Goal: Task Accomplishment & Management: Complete application form

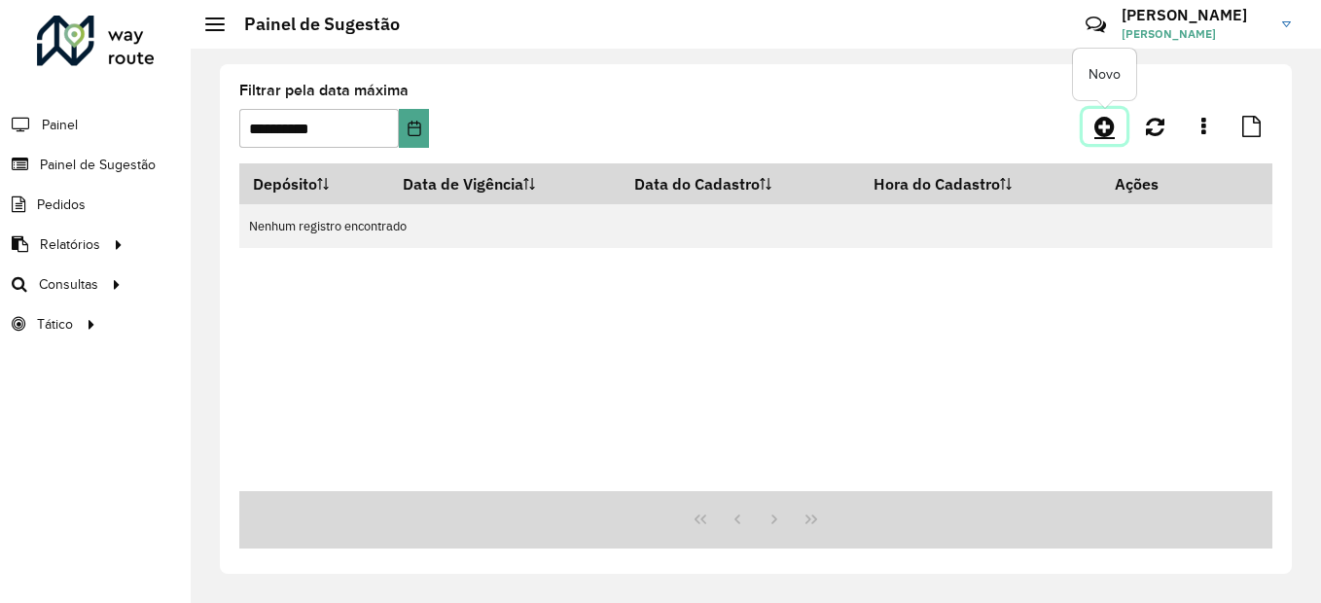
click at [1109, 133] on icon at bounding box center [1104, 126] width 20 height 23
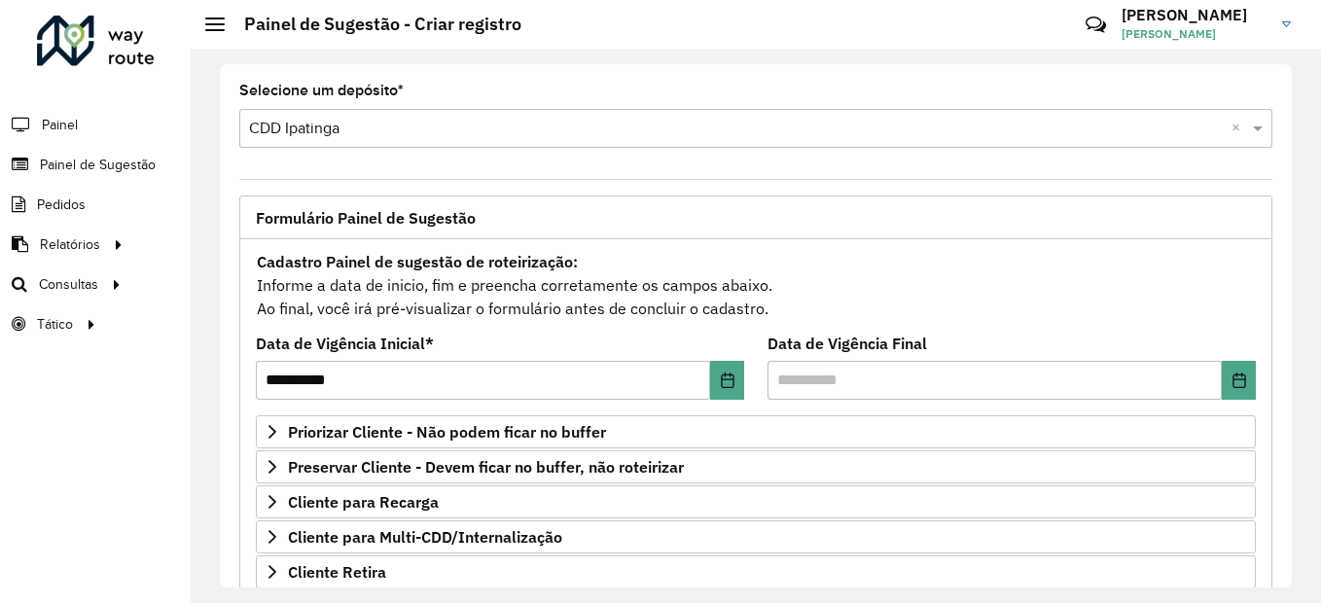
scroll to position [367, 0]
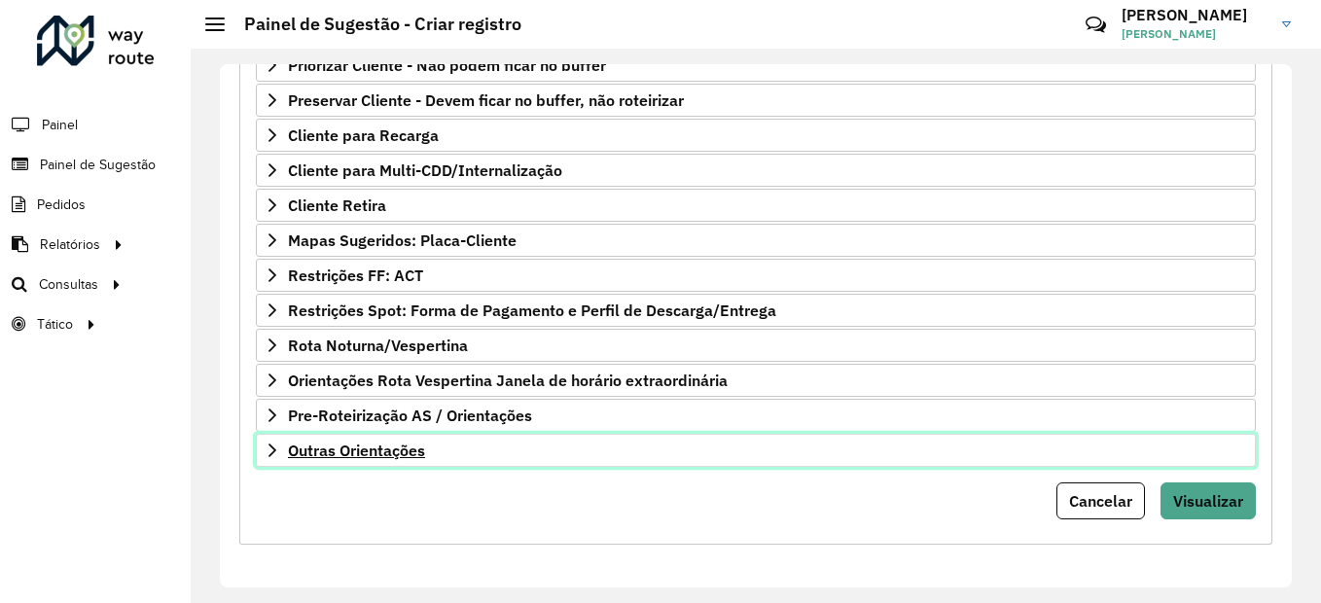
click at [417, 447] on span "Outras Orientações" at bounding box center [356, 451] width 137 height 16
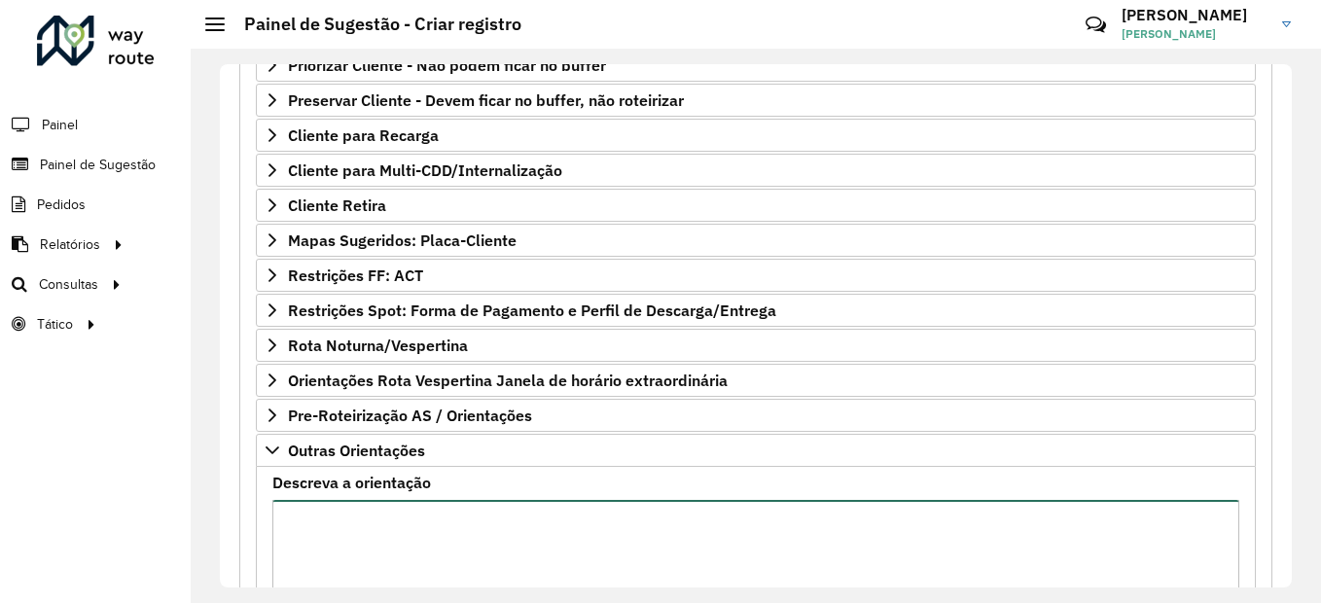
click at [424, 533] on textarea "Descreva a orientação" at bounding box center [755, 582] width 967 height 164
paste textarea "**********"
type textarea "**********"
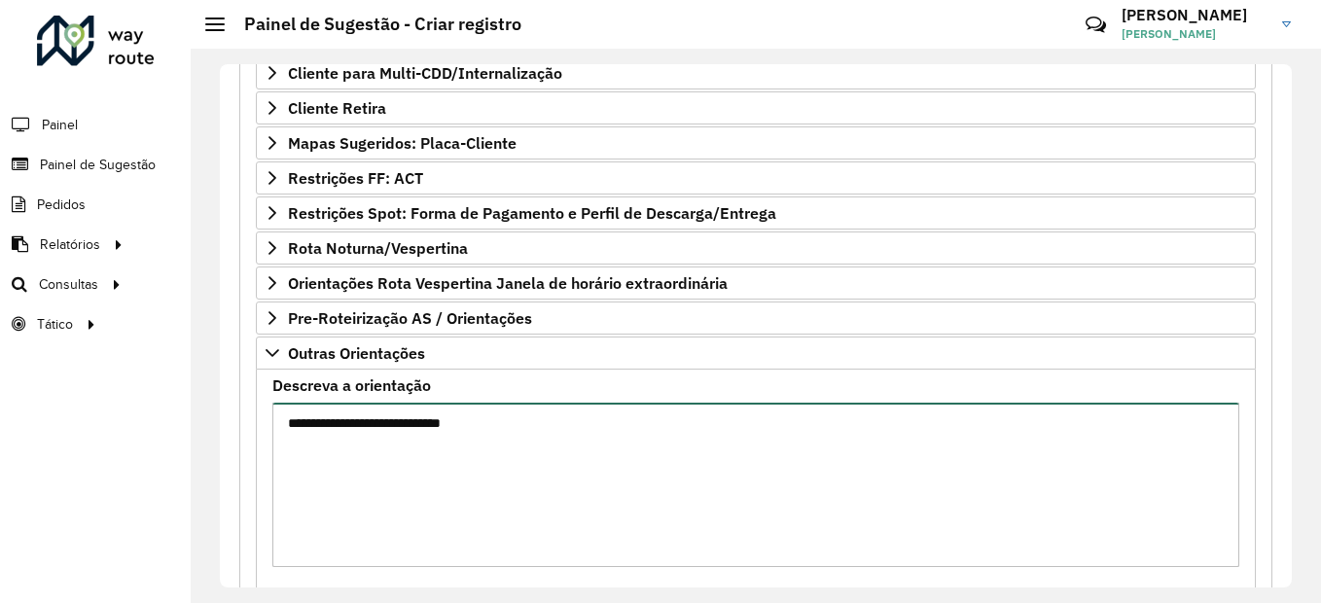
scroll to position [589, 0]
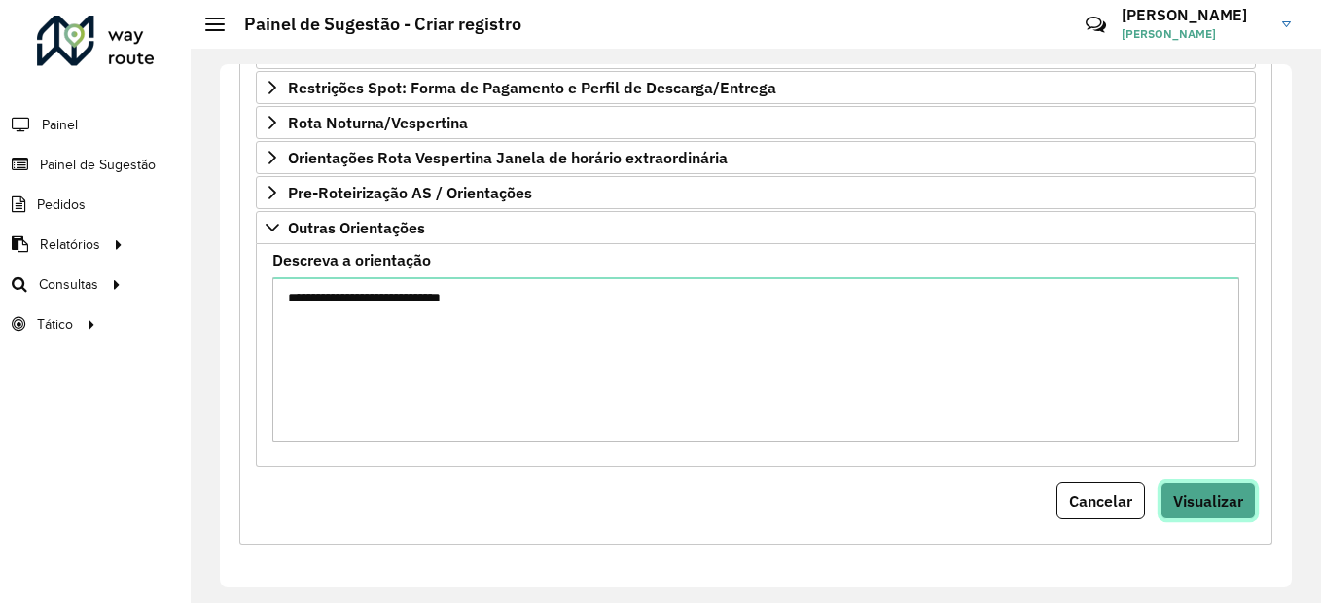
click at [1192, 499] on span "Visualizar" at bounding box center [1208, 500] width 70 height 19
click at [0, 0] on div "Aguarde..." at bounding box center [0, 0] width 0 height 0
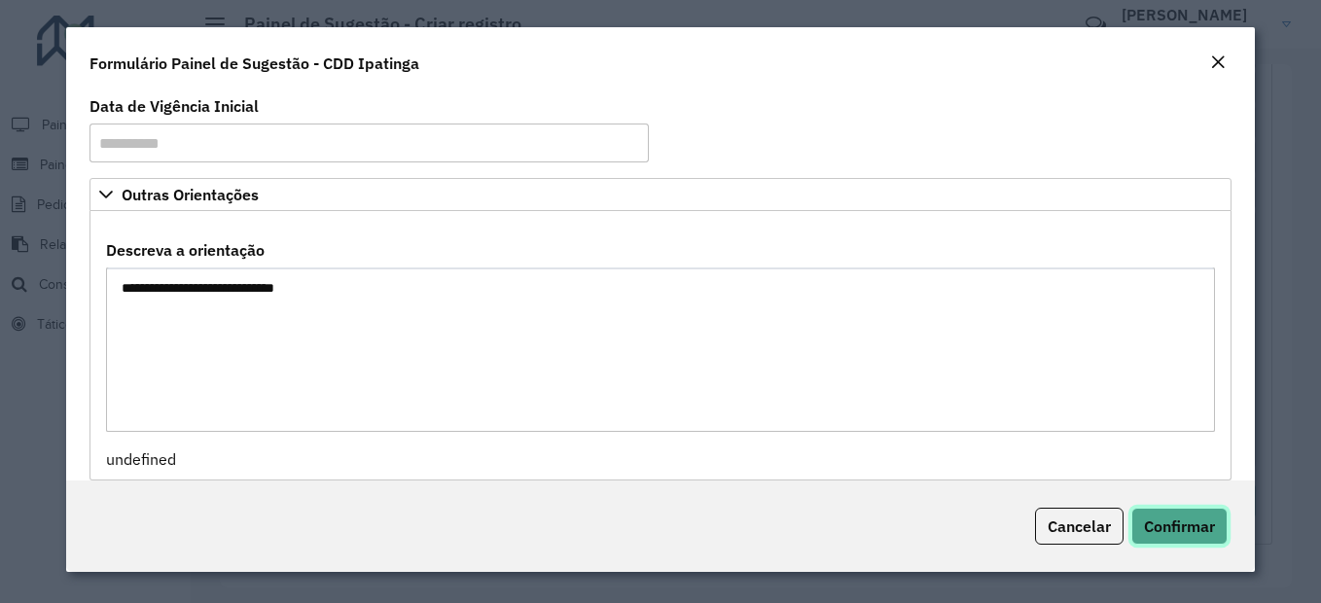
click at [1166, 525] on span "Confirmar" at bounding box center [1179, 525] width 71 height 19
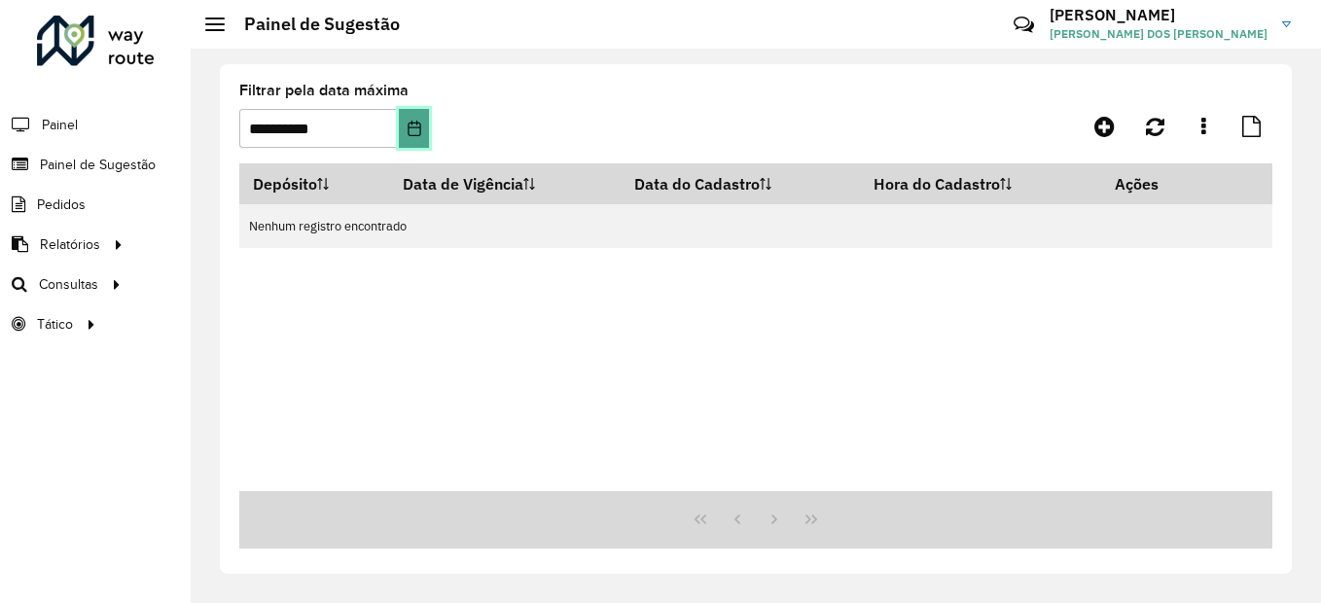
click at [423, 136] on button "Choose Date" at bounding box center [414, 128] width 30 height 39
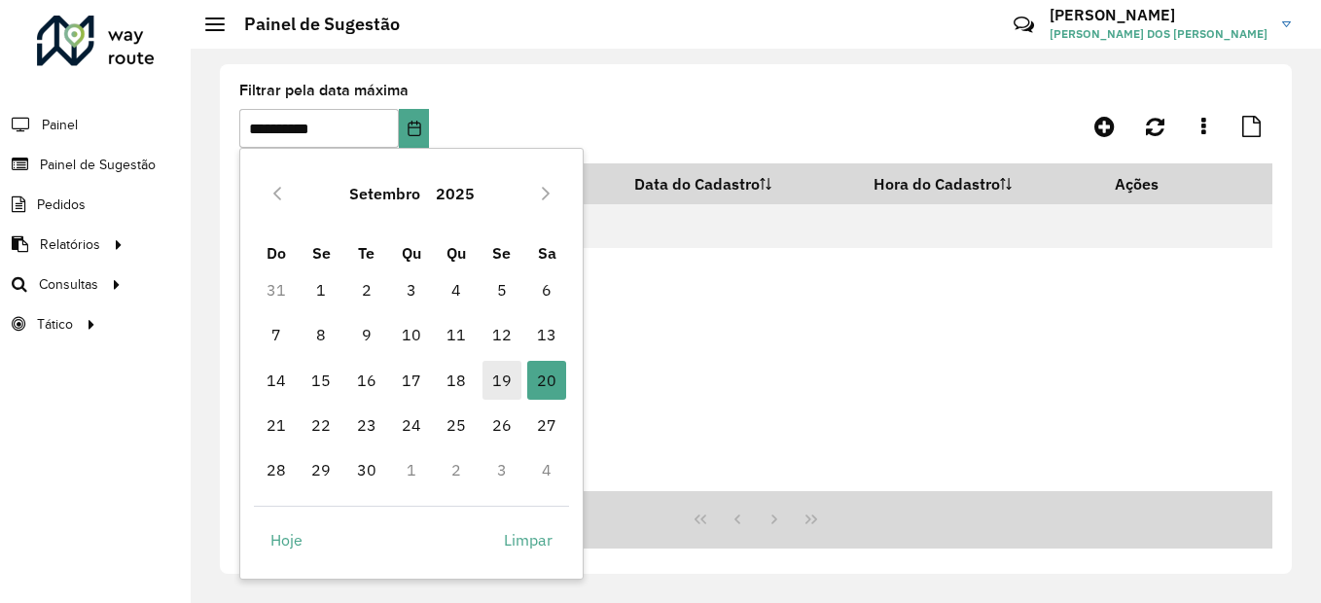
click at [489, 377] on span "19" at bounding box center [501, 380] width 39 height 39
type input "**********"
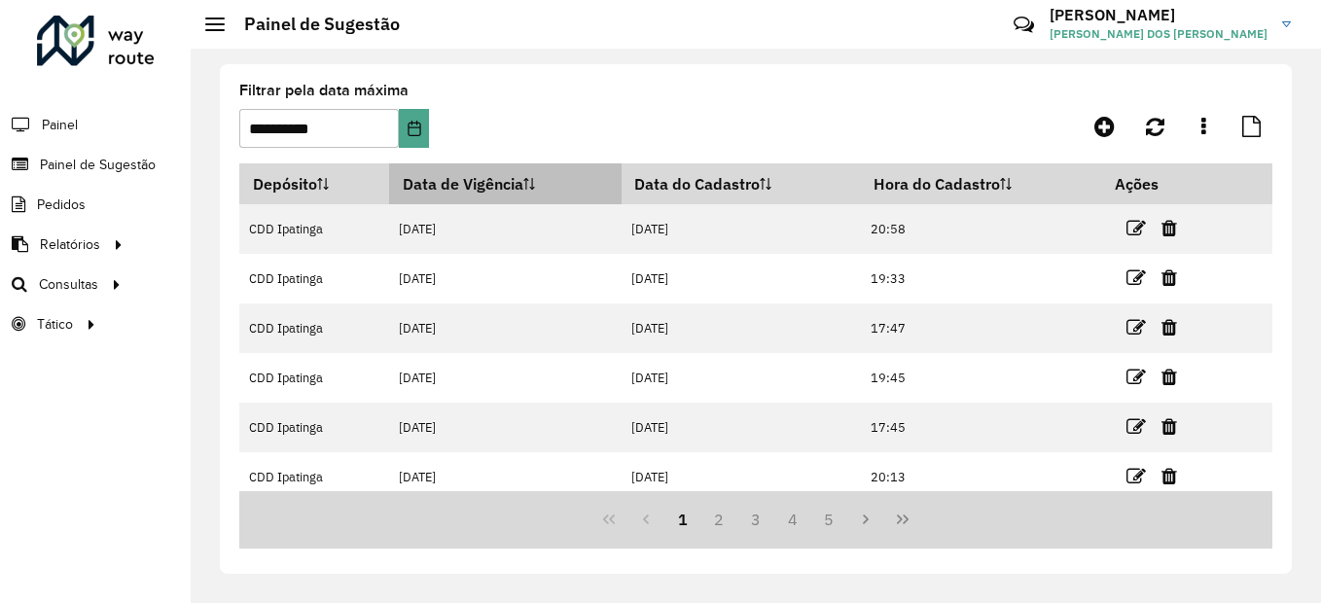
click at [455, 192] on th "Data de Vigência" at bounding box center [505, 183] width 232 height 41
click at [451, 187] on th "Data de Vigência" at bounding box center [505, 183] width 232 height 41
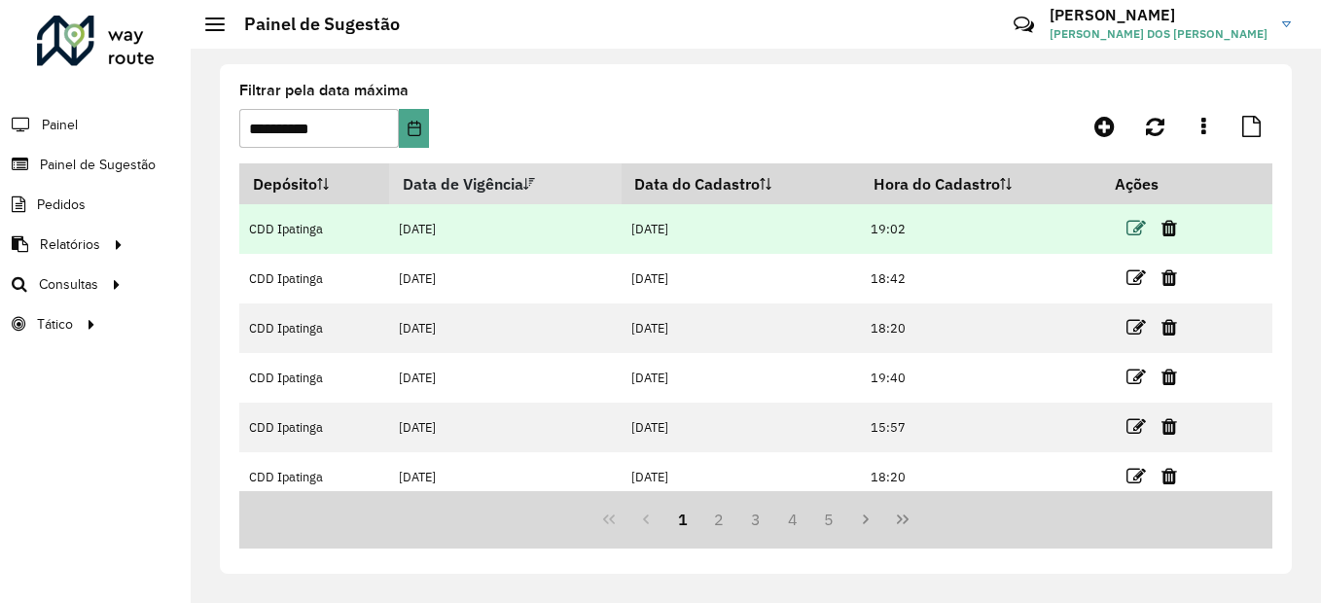
click at [1137, 230] on icon at bounding box center [1135, 228] width 19 height 19
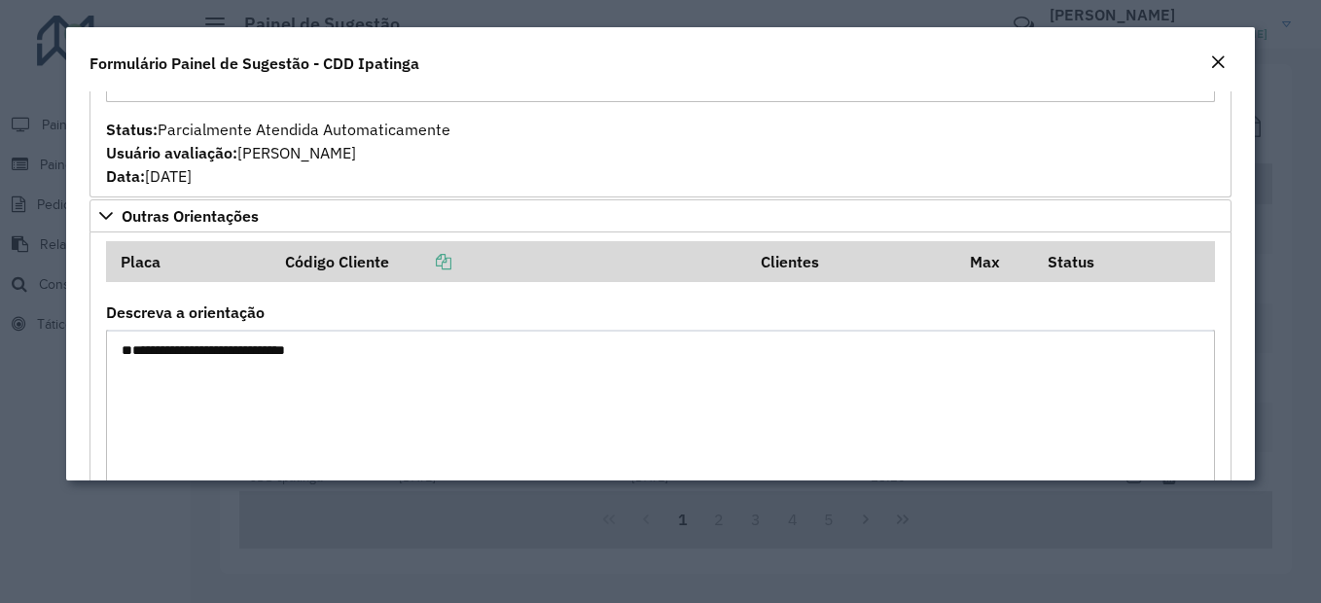
scroll to position [718, 0]
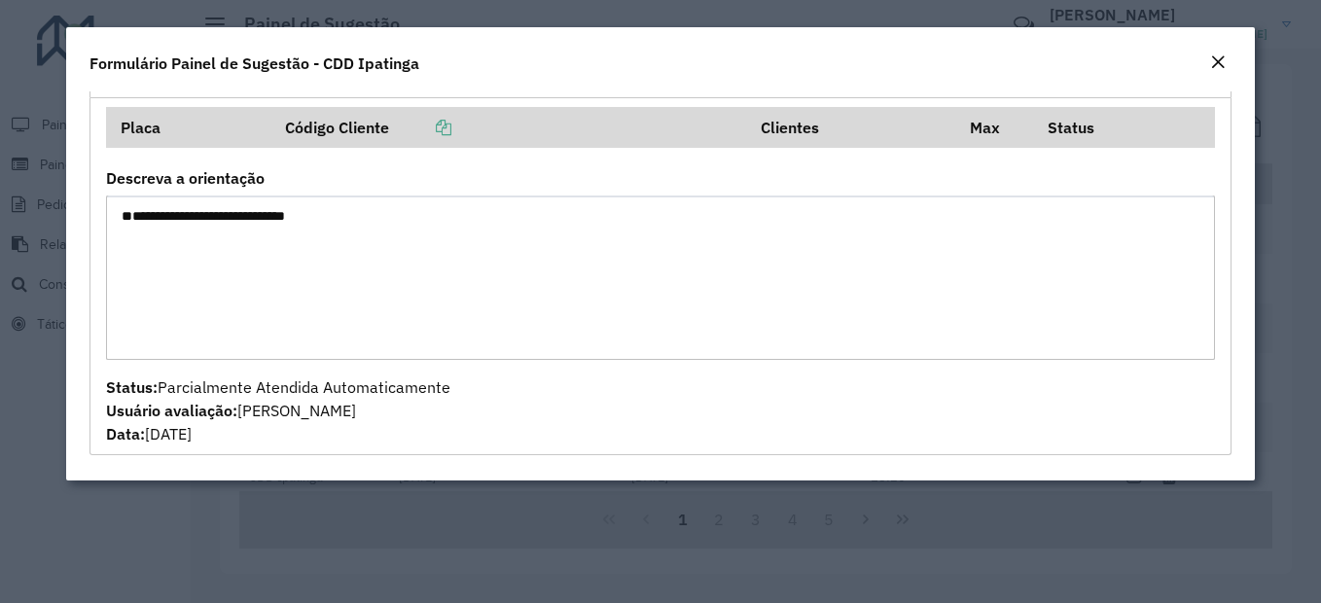
drag, startPoint x: 356, startPoint y: 255, endPoint x: 111, endPoint y: 270, distance: 245.6
click at [111, 270] on textarea "**********" at bounding box center [660, 277] width 1109 height 164
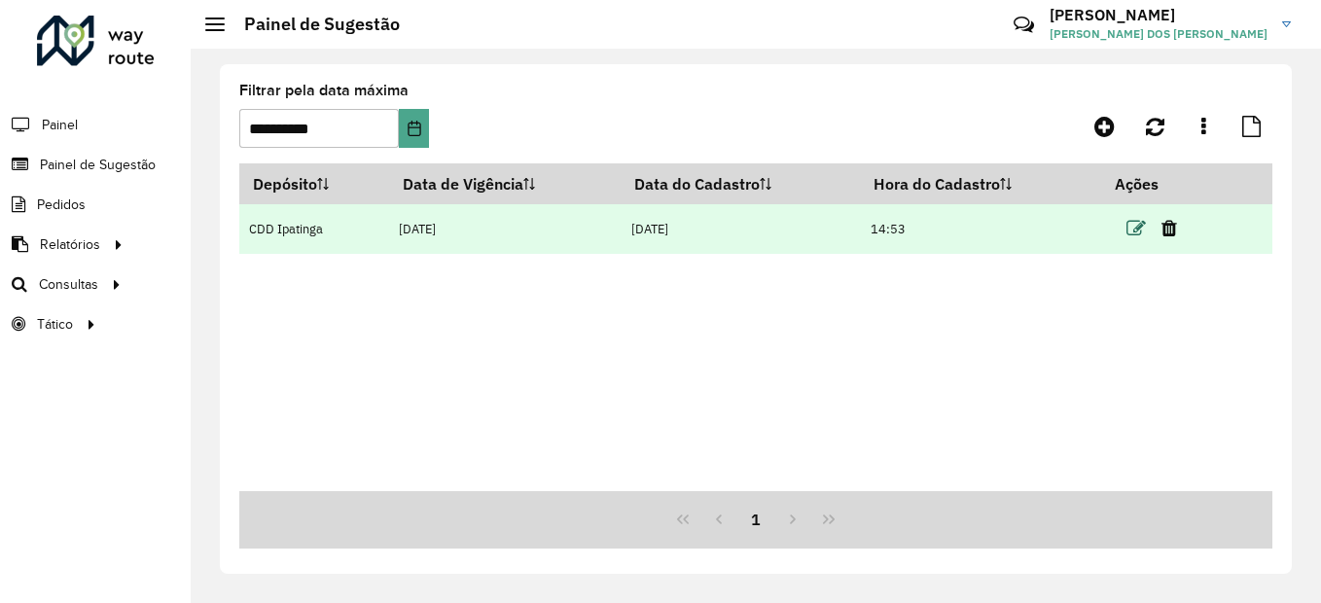
click at [1138, 232] on icon at bounding box center [1135, 228] width 19 height 19
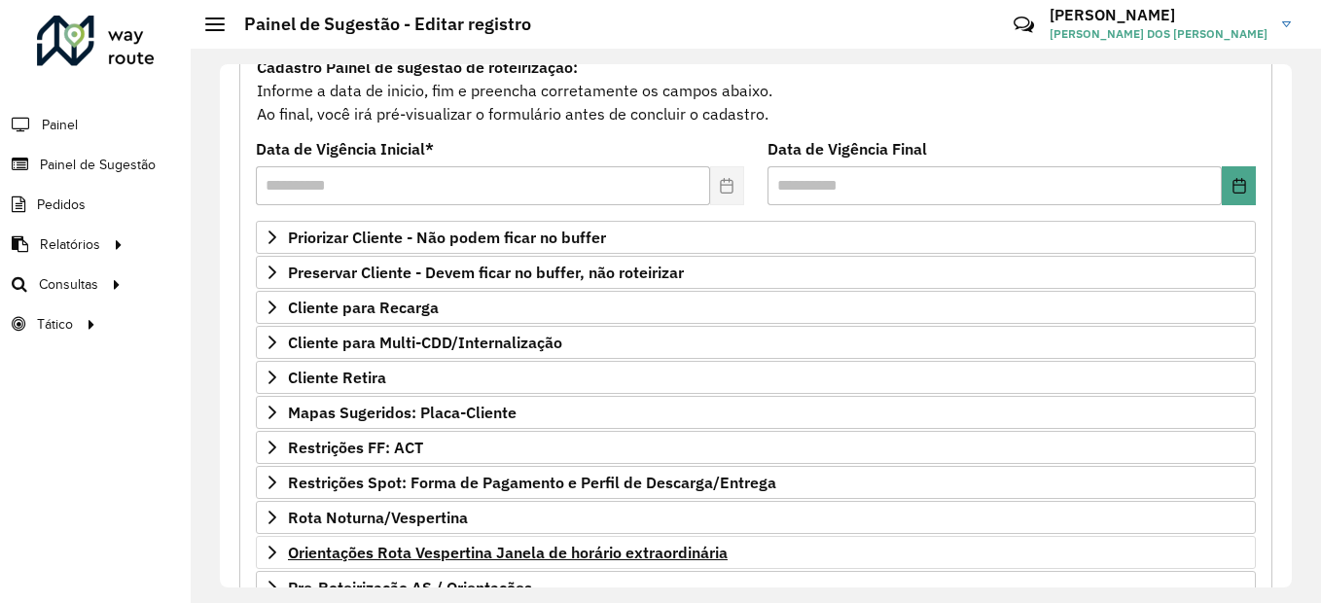
scroll to position [292, 0]
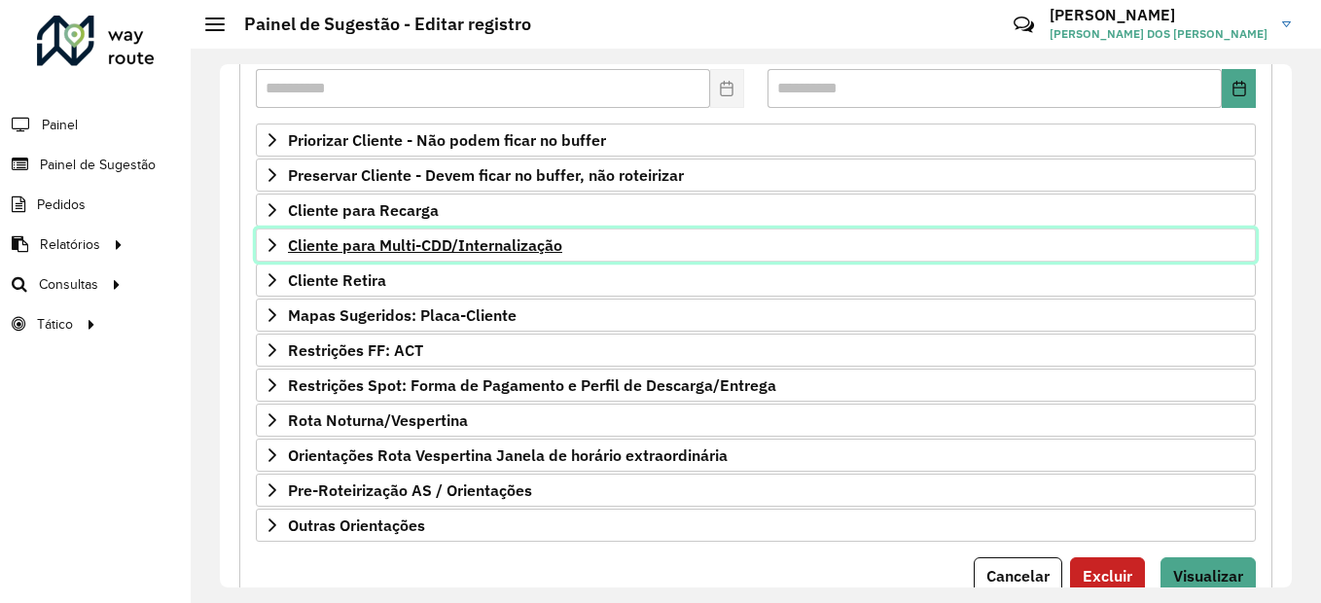
click at [417, 237] on span "Cliente para Multi-CDD/Internalização" at bounding box center [425, 245] width 274 height 16
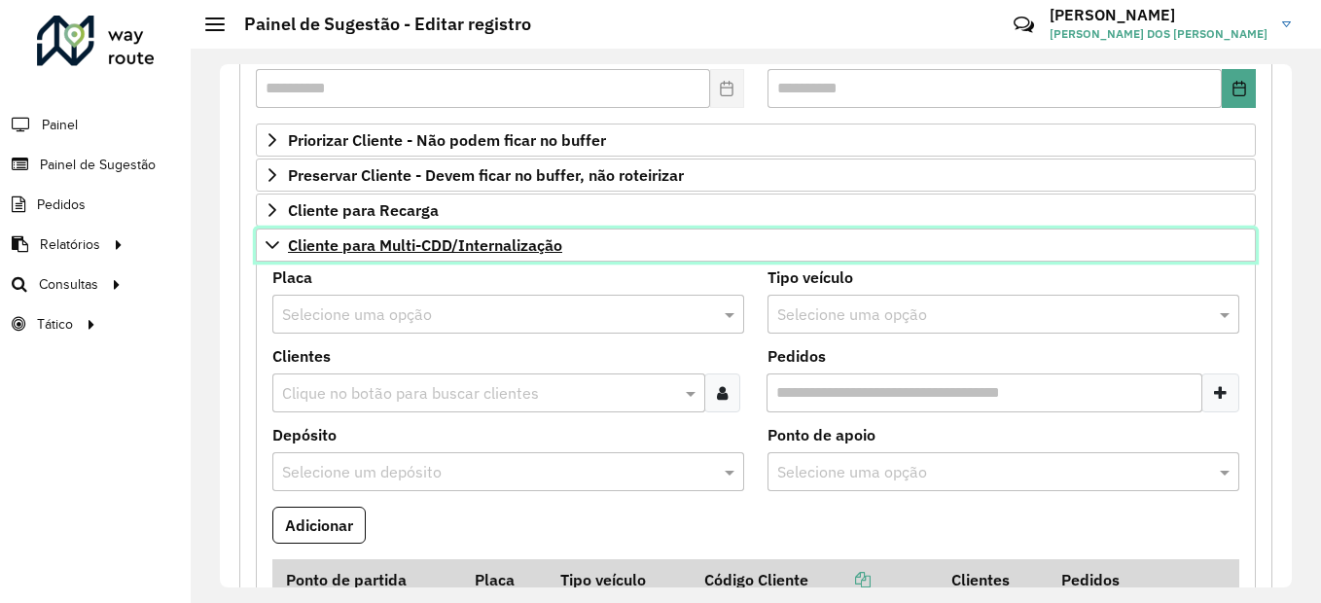
click at [417, 237] on span "Cliente para Multi-CDD/Internalização" at bounding box center [425, 245] width 274 height 16
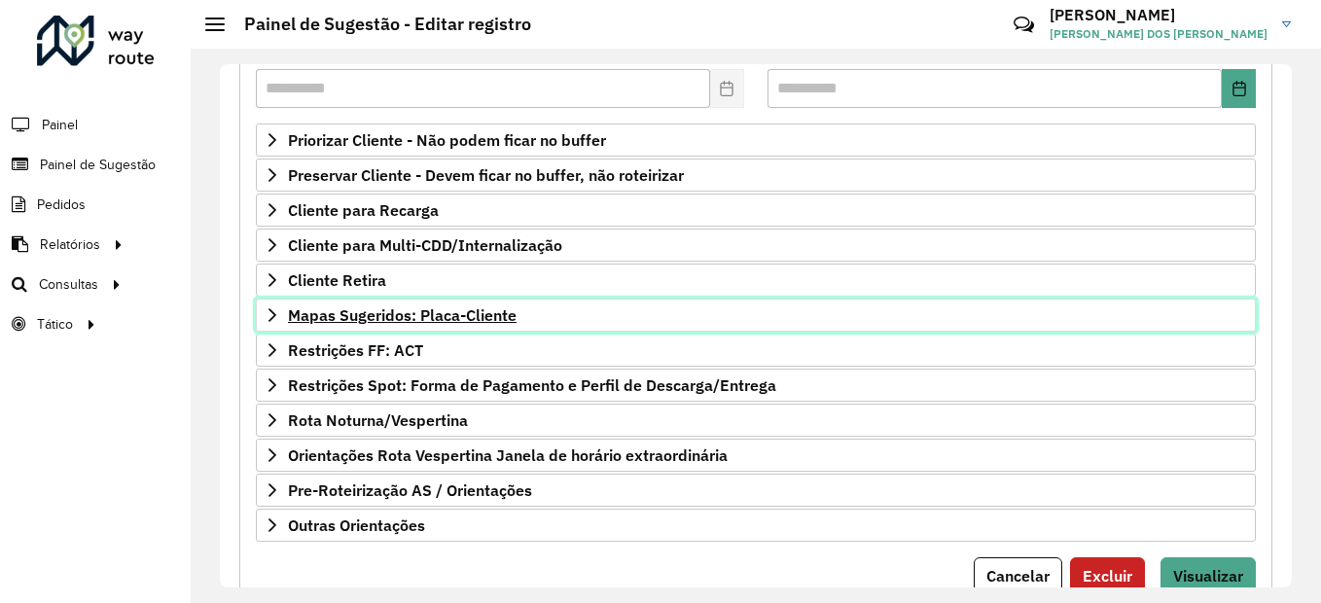
click at [400, 312] on span "Mapas Sugeridos: Placa-Cliente" at bounding box center [402, 315] width 229 height 16
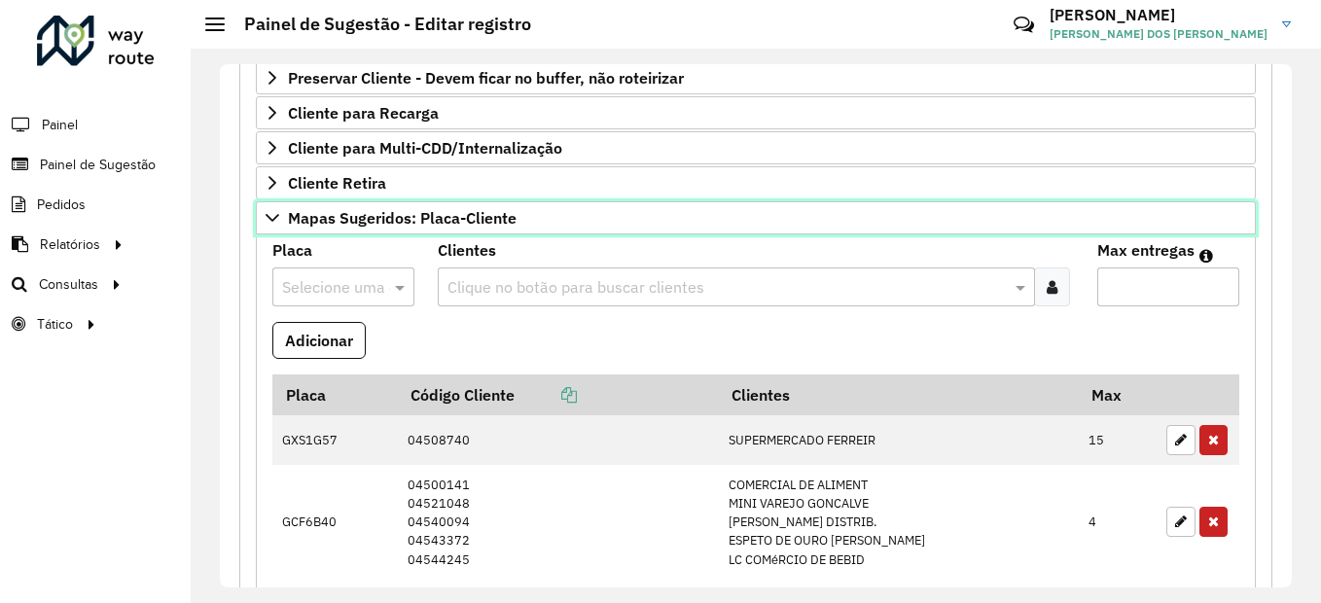
scroll to position [486, 0]
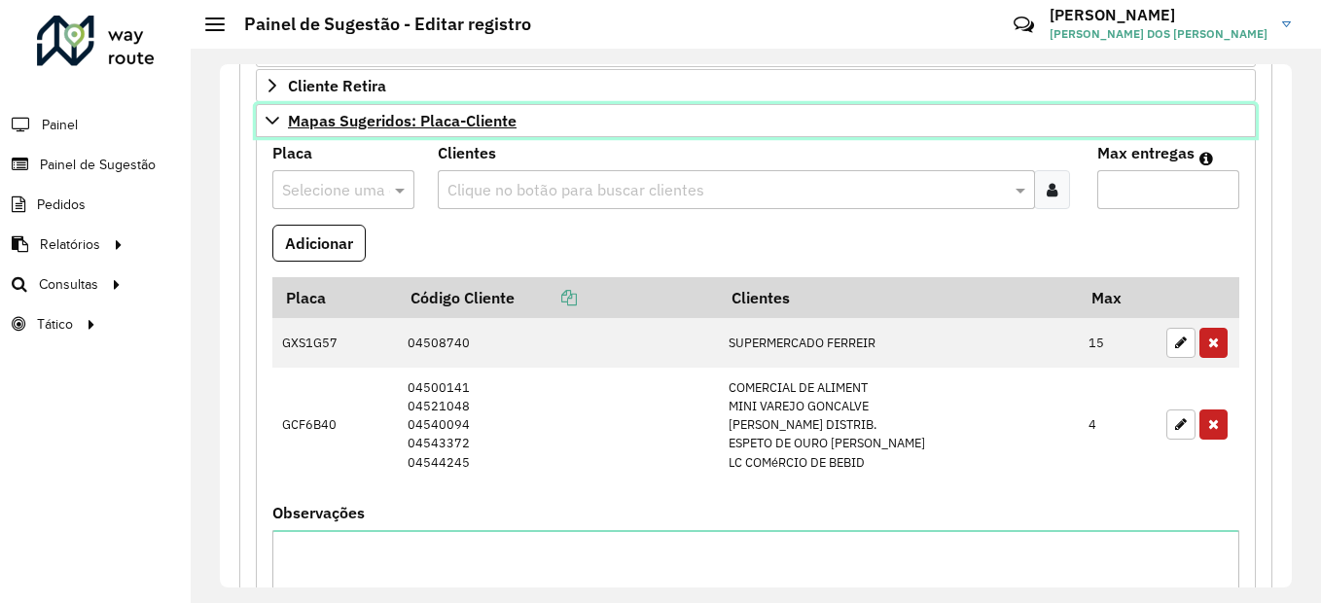
click at [423, 118] on span "Mapas Sugeridos: Placa-Cliente" at bounding box center [402, 121] width 229 height 16
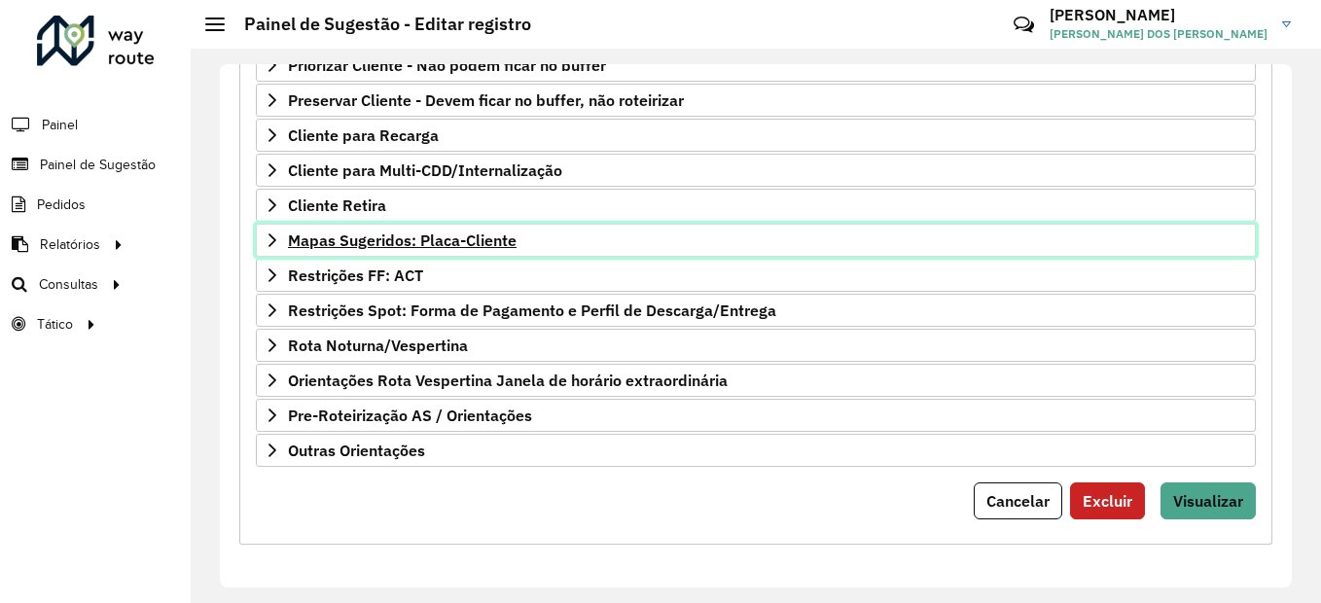
scroll to position [367, 0]
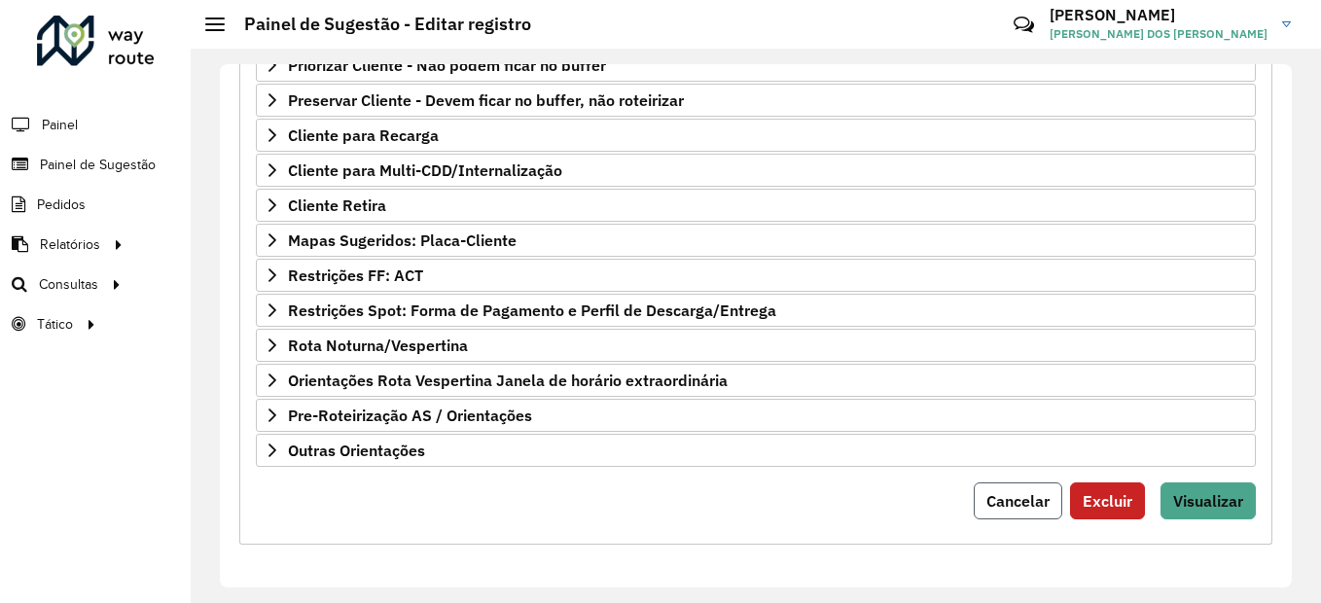
click at [986, 500] on span "Cancelar" at bounding box center [1017, 500] width 63 height 19
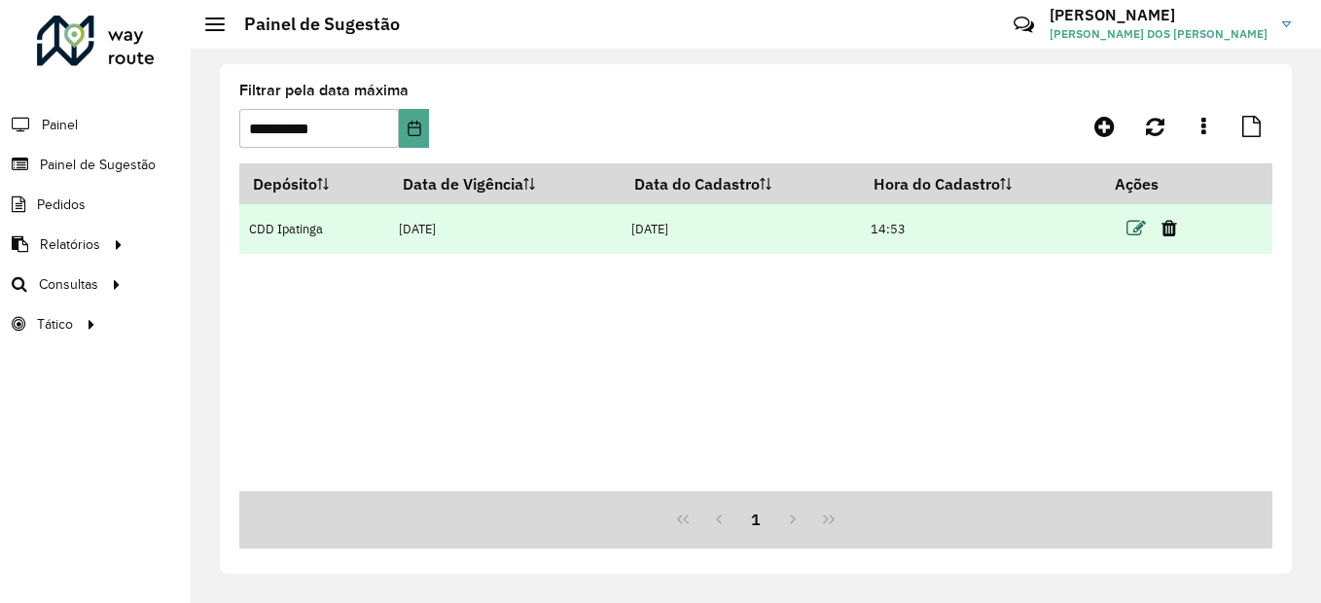
click at [1134, 231] on icon at bounding box center [1135, 228] width 19 height 19
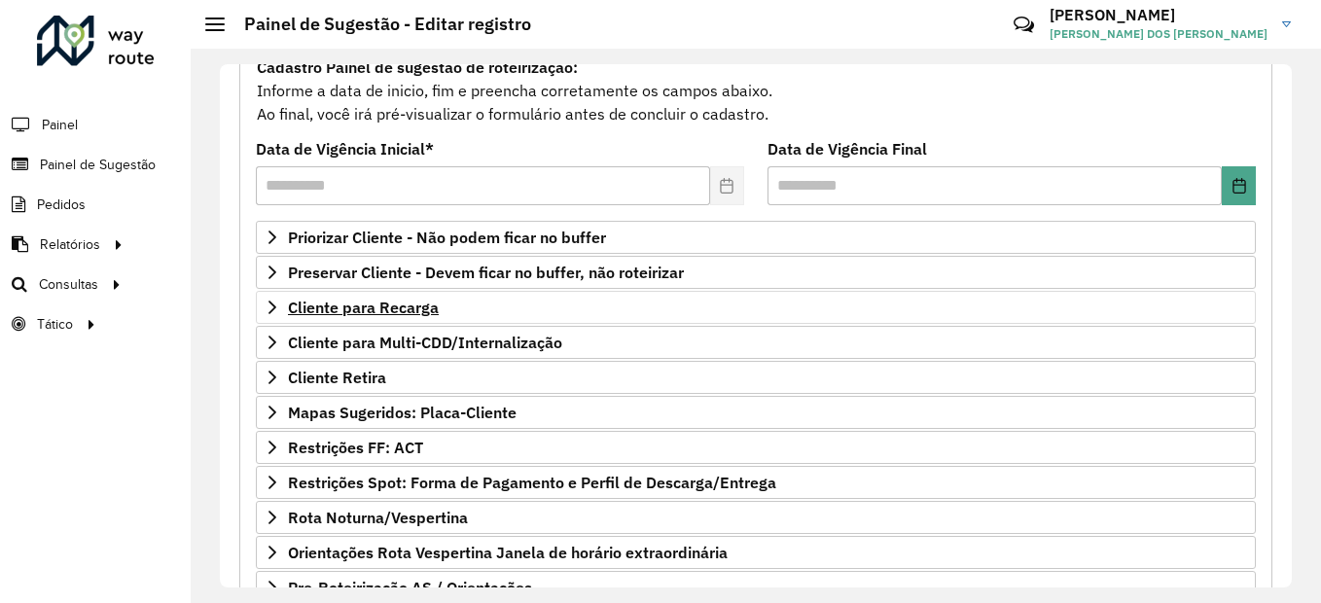
scroll to position [367, 0]
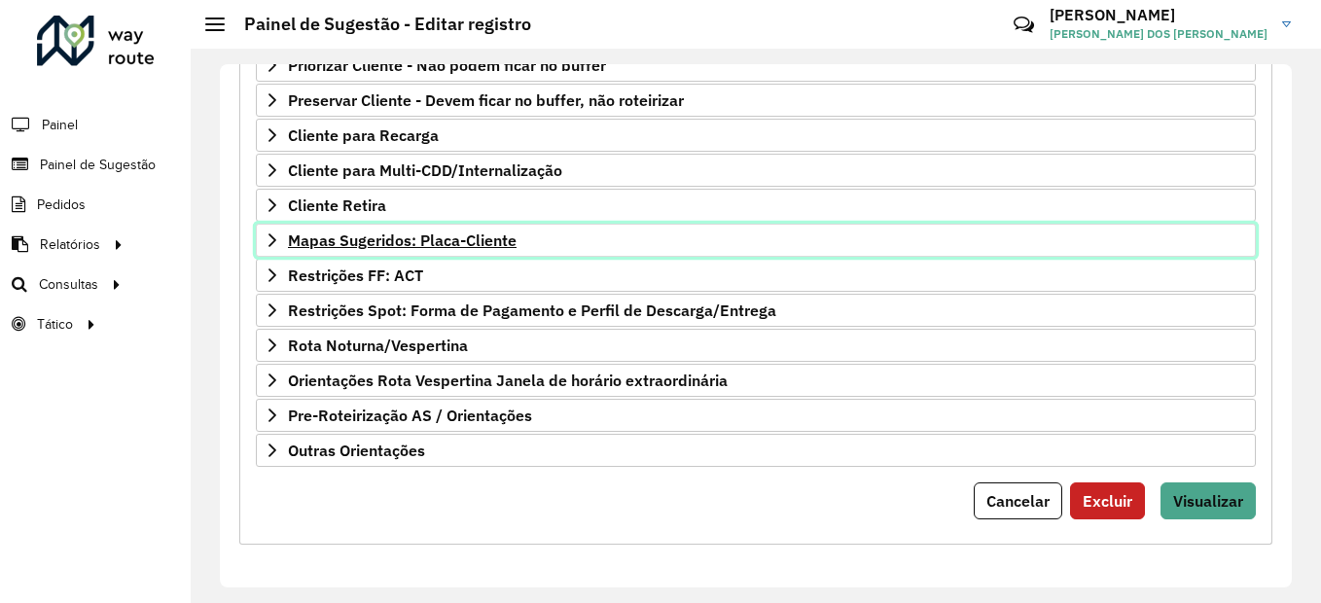
click at [406, 237] on span "Mapas Sugeridos: Placa-Cliente" at bounding box center [402, 240] width 229 height 16
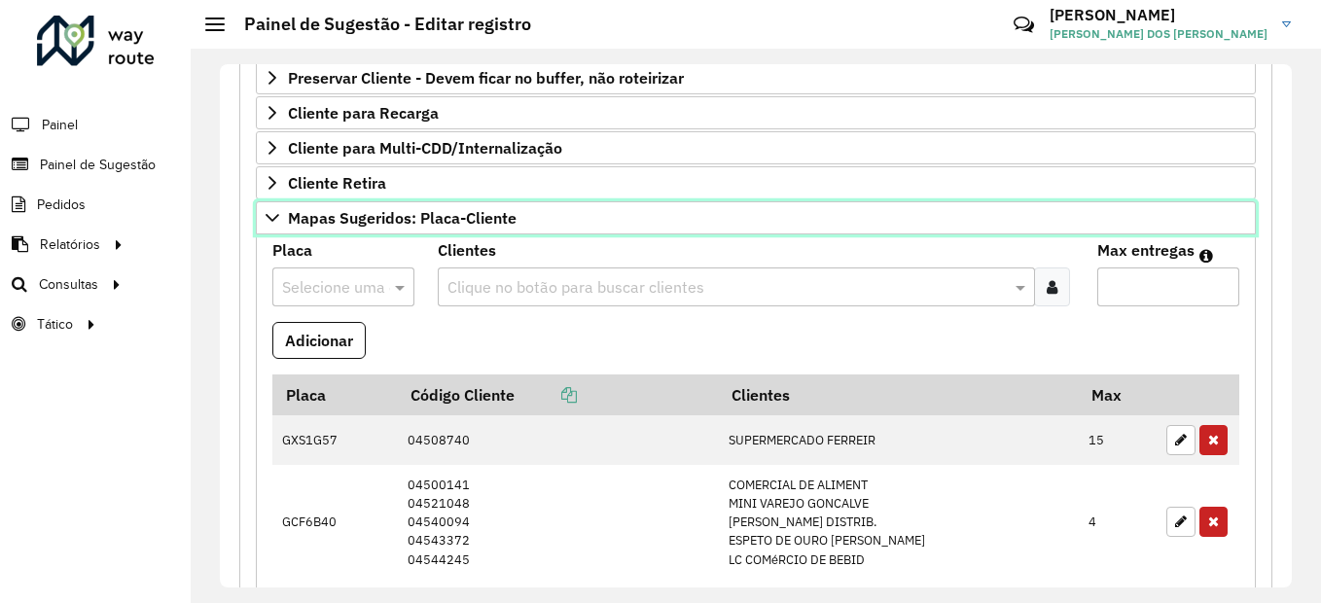
scroll to position [486, 0]
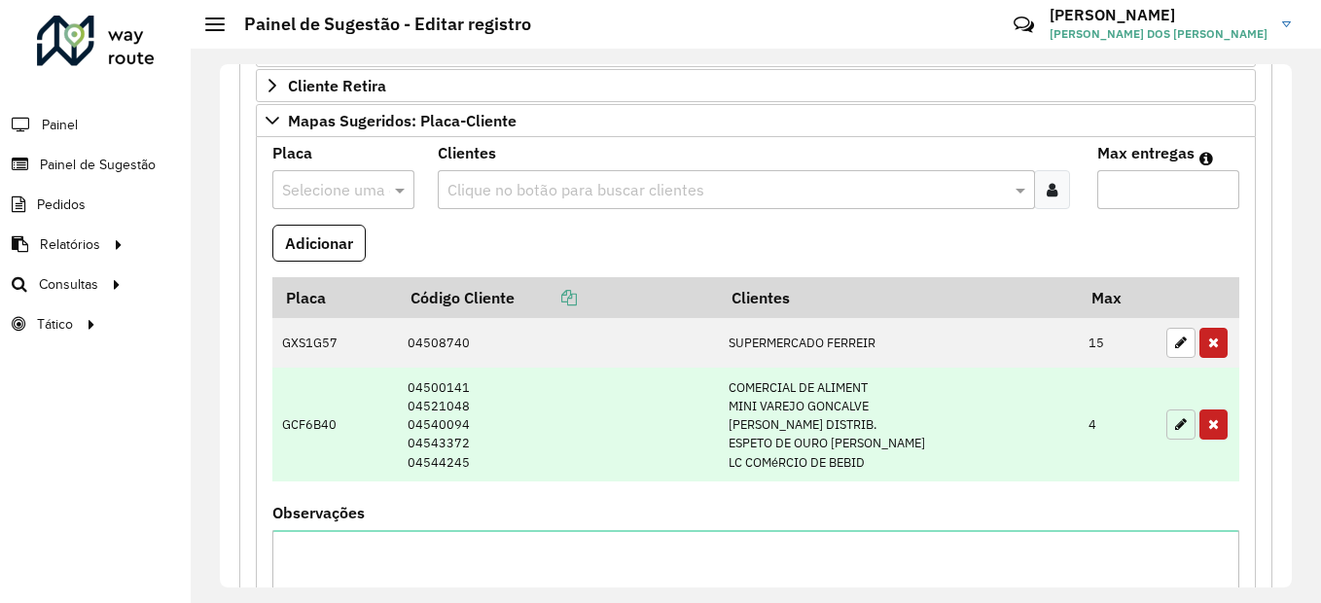
click at [1175, 429] on icon "button" at bounding box center [1181, 424] width 12 height 14
type input "*"
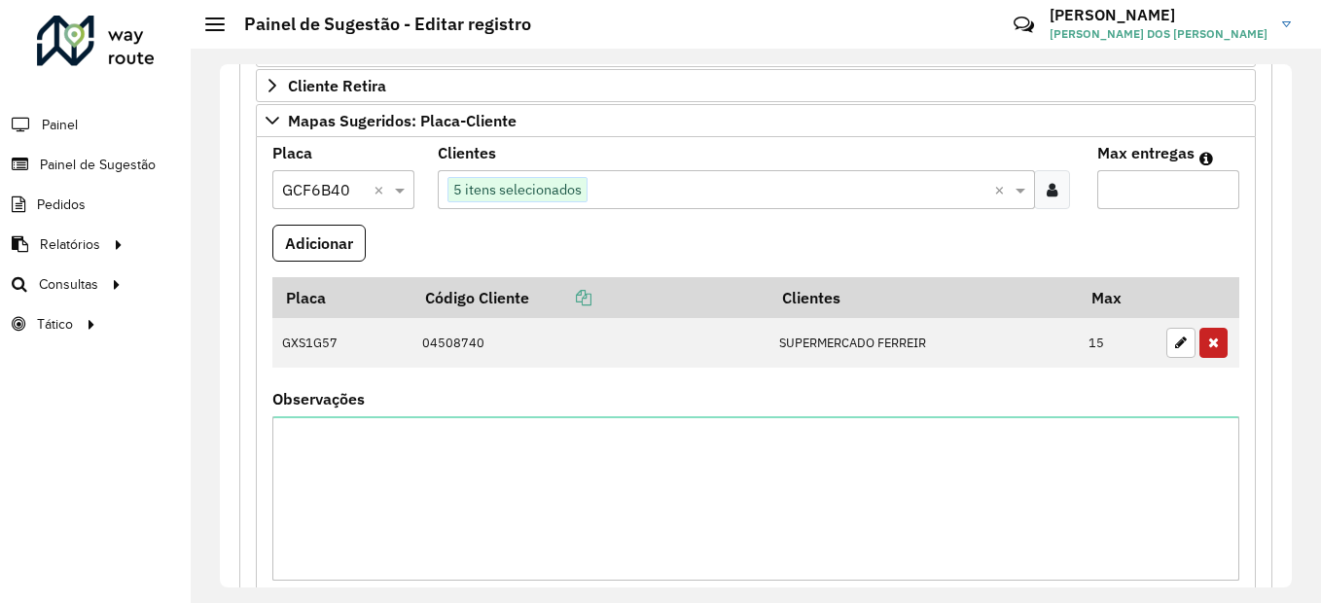
click at [345, 190] on input "text" at bounding box center [324, 190] width 84 height 23
type input "***"
click at [350, 248] on div "EBN0H59" at bounding box center [342, 246] width 139 height 33
click at [322, 248] on button "Adicionar" at bounding box center [318, 243] width 93 height 37
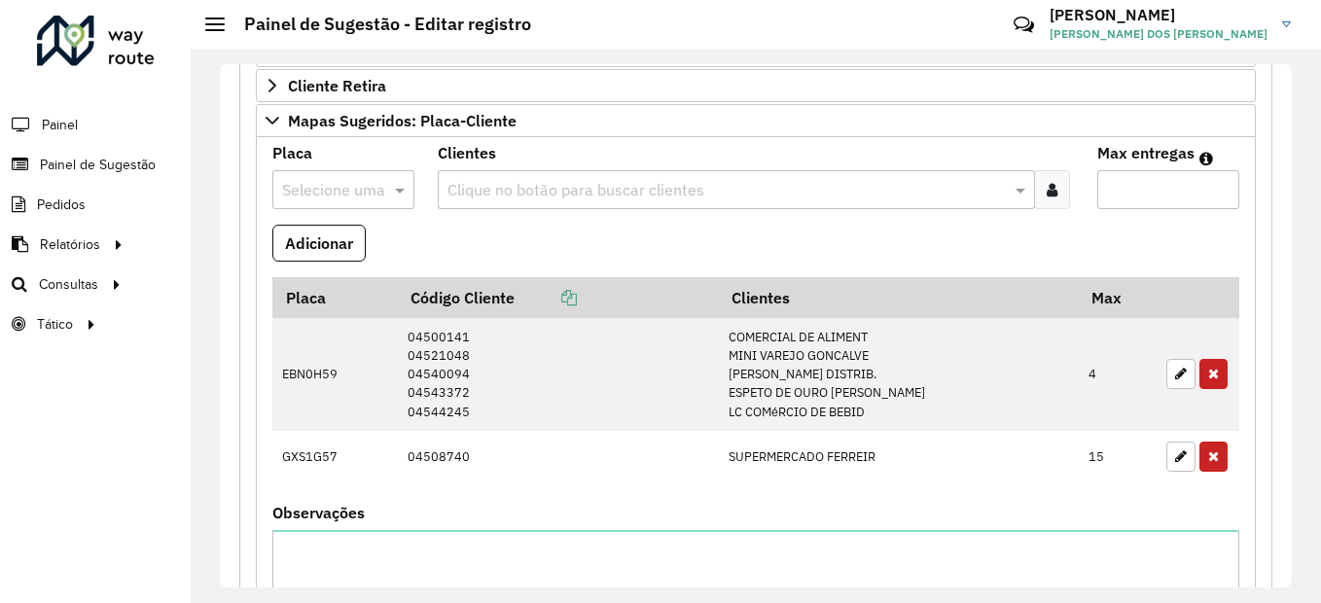
click at [313, 181] on input "text" at bounding box center [324, 190] width 84 height 23
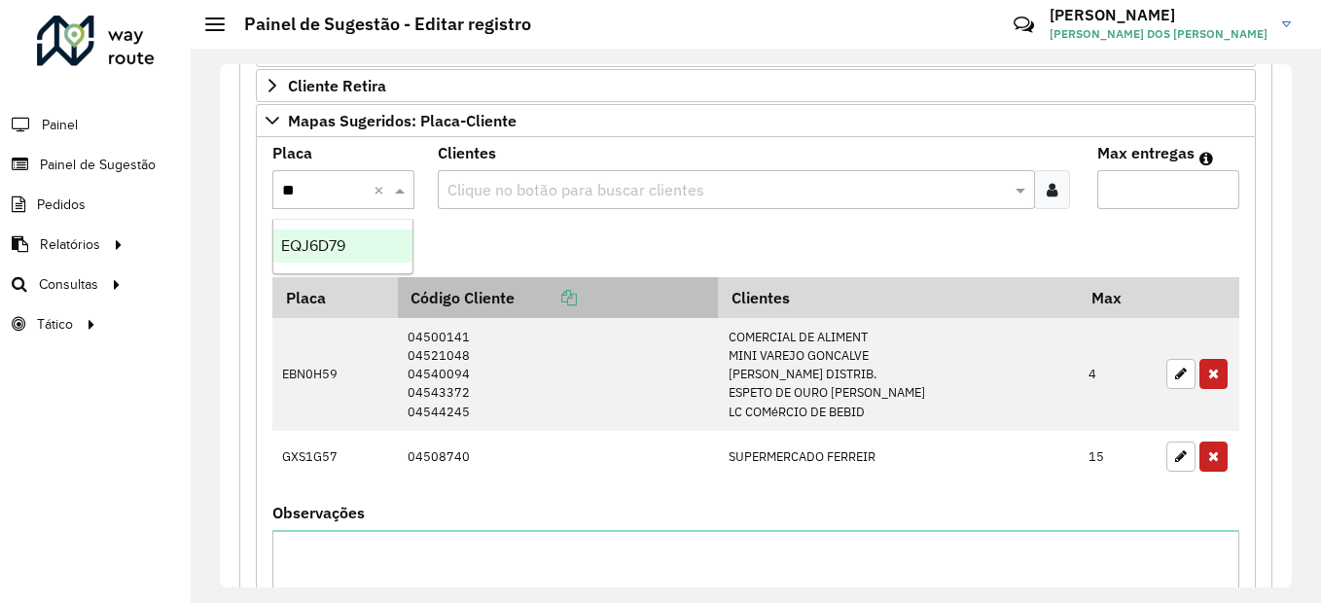
type input "***"
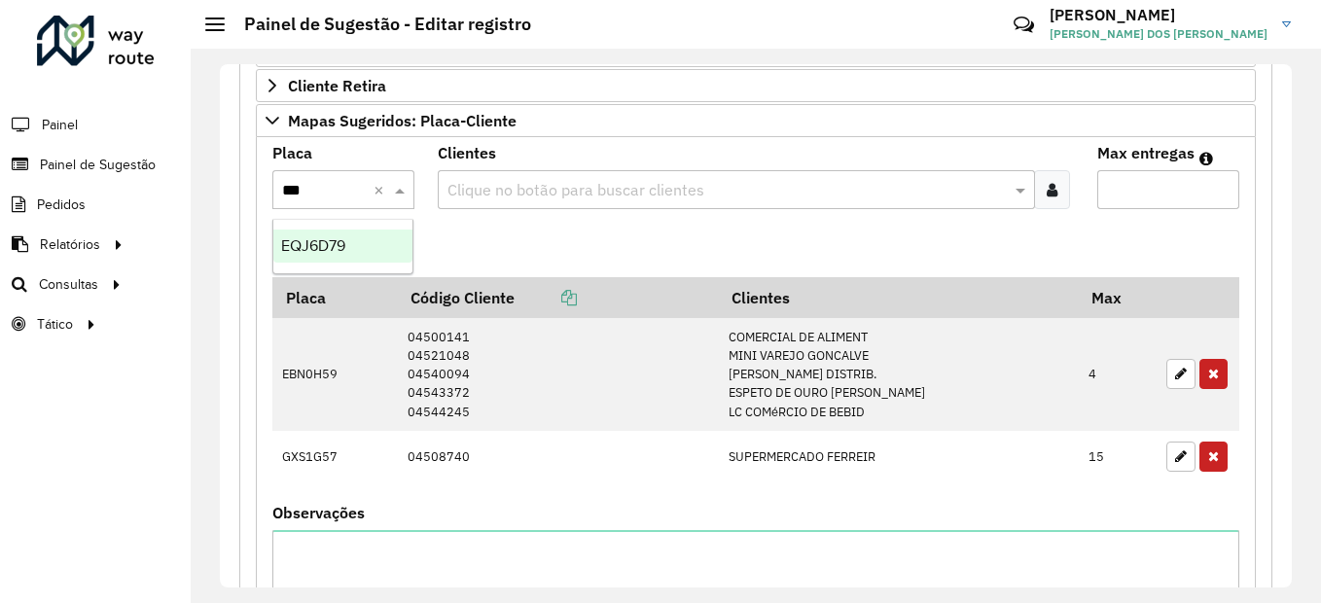
click at [332, 243] on span "EQJ6D79" at bounding box center [313, 245] width 64 height 17
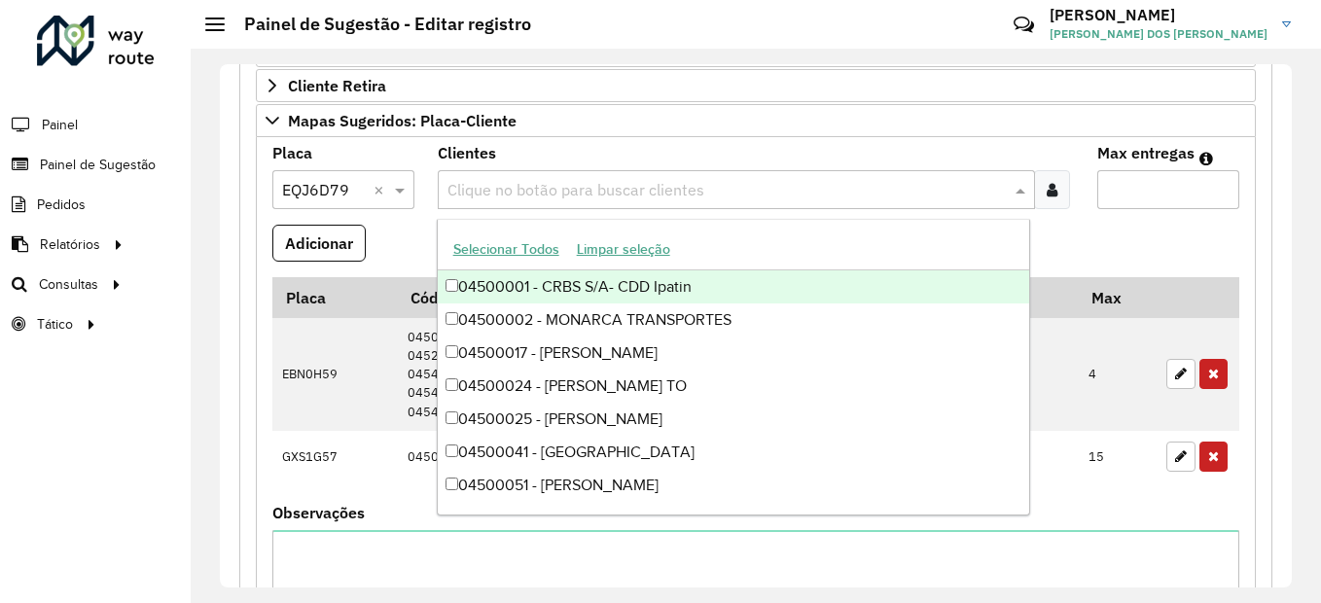
click at [509, 186] on input "text" at bounding box center [727, 190] width 569 height 23
click at [1151, 179] on input "Max entregas" at bounding box center [1168, 189] width 142 height 39
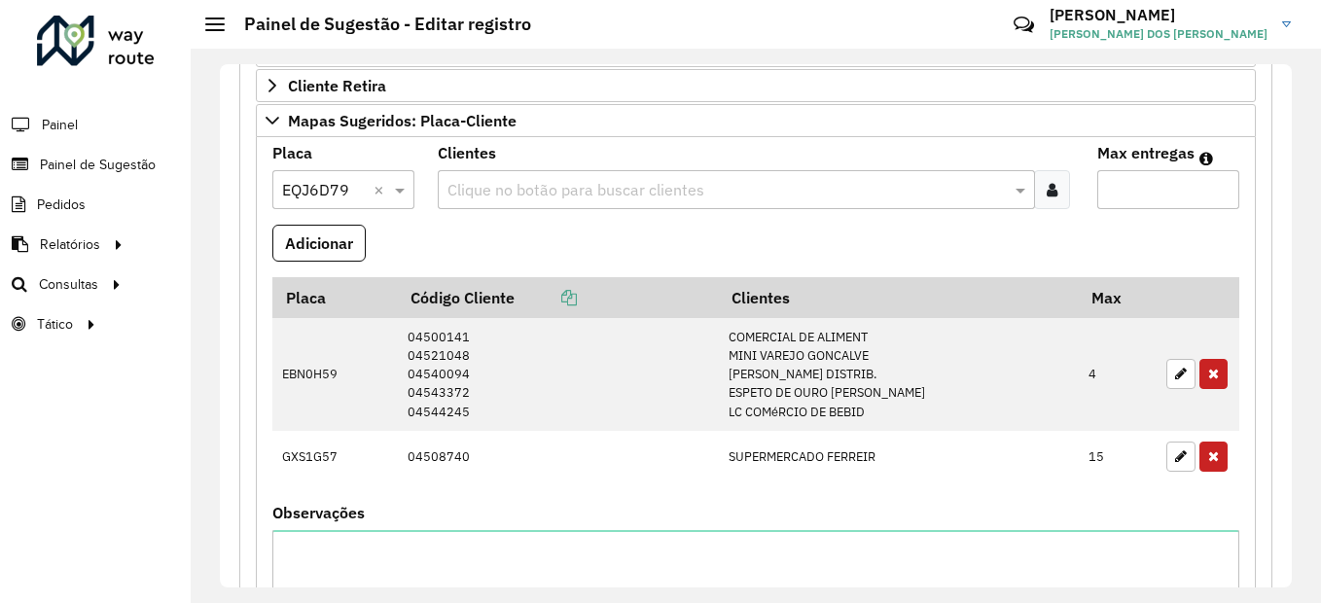
click at [1123, 191] on input "Max entregas" at bounding box center [1168, 189] width 142 height 39
type input "**"
click at [489, 187] on input "text" at bounding box center [727, 190] width 569 height 23
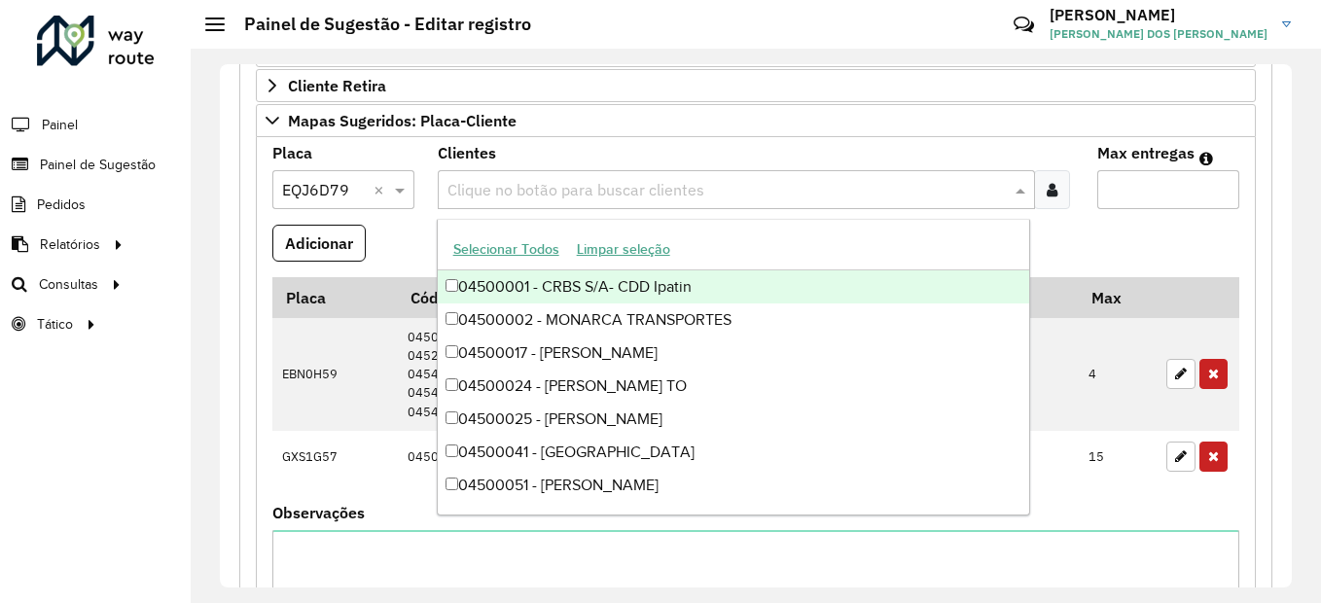
paste input "*****"
type input "*****"
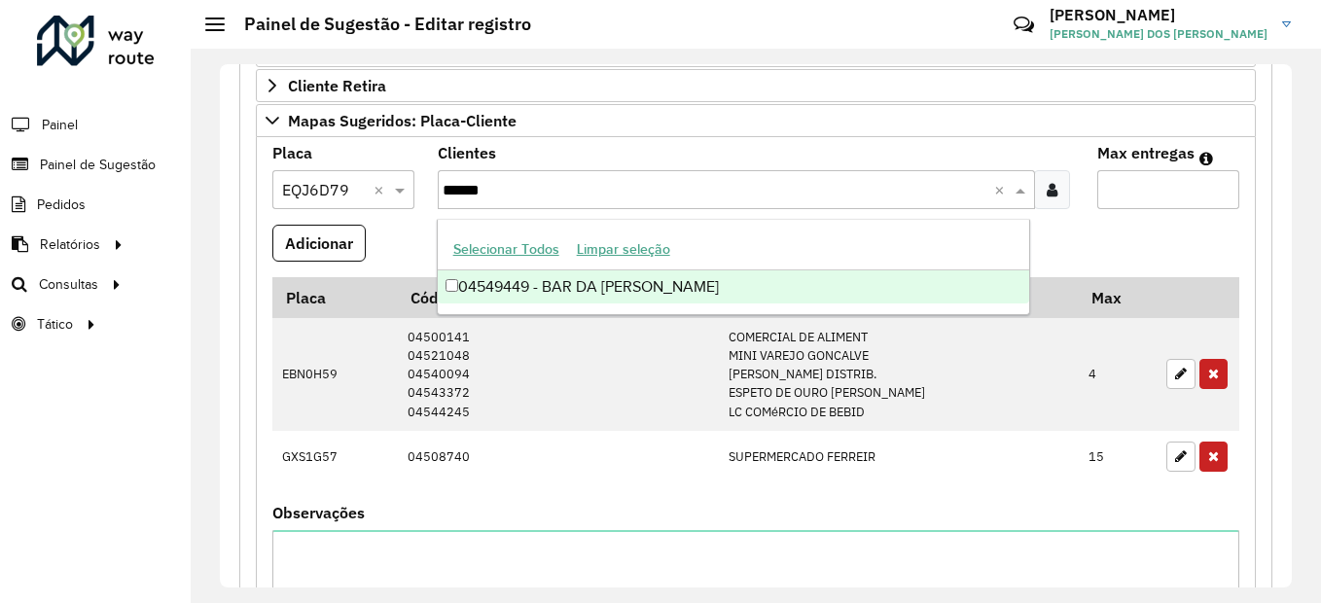
click at [551, 286] on div "04549449 - BAR DA IRACEMA" at bounding box center [734, 286] width 592 height 33
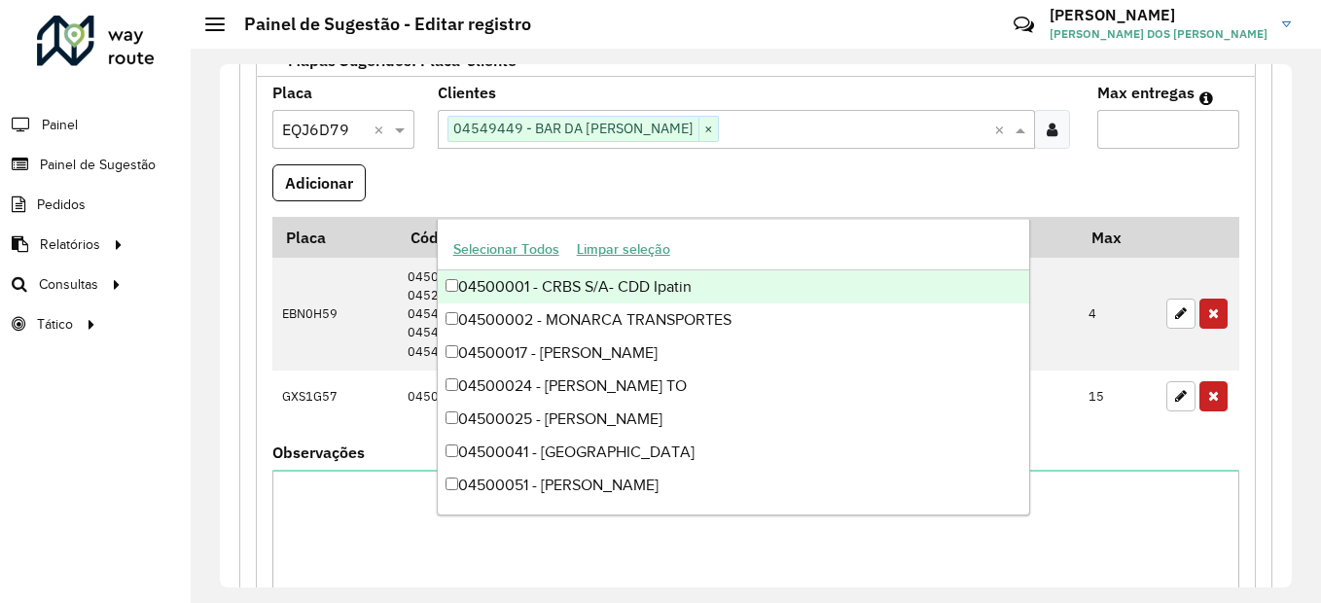
scroll to position [551, 0]
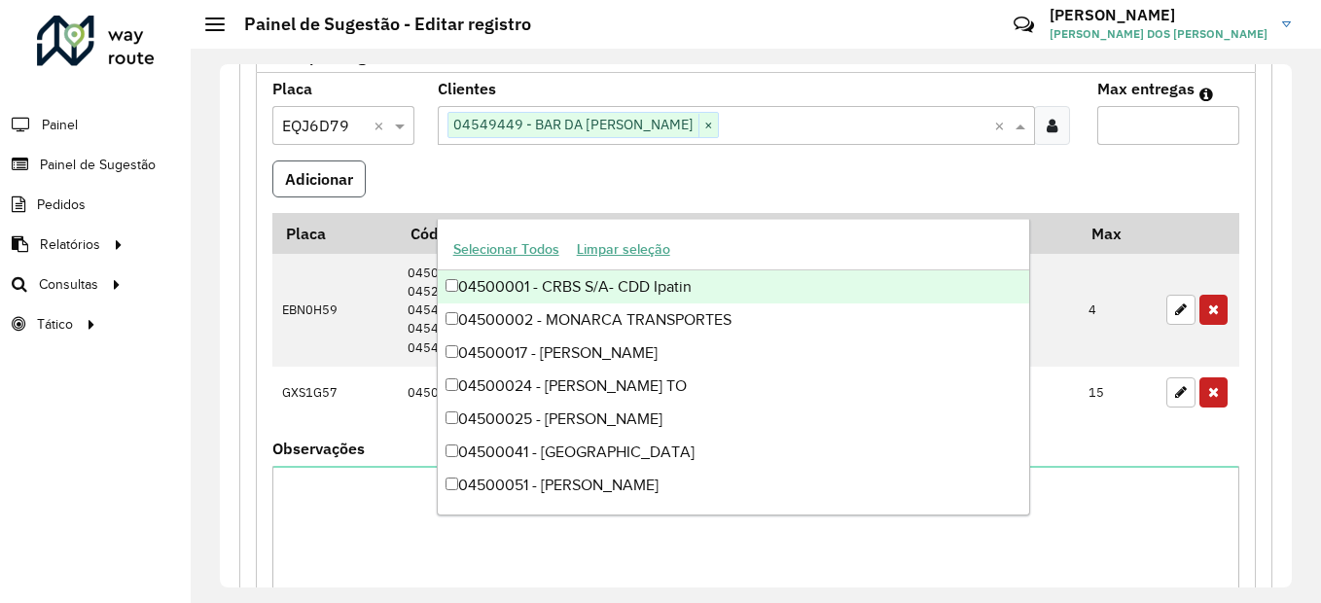
click at [282, 185] on button "Adicionar" at bounding box center [318, 178] width 93 height 37
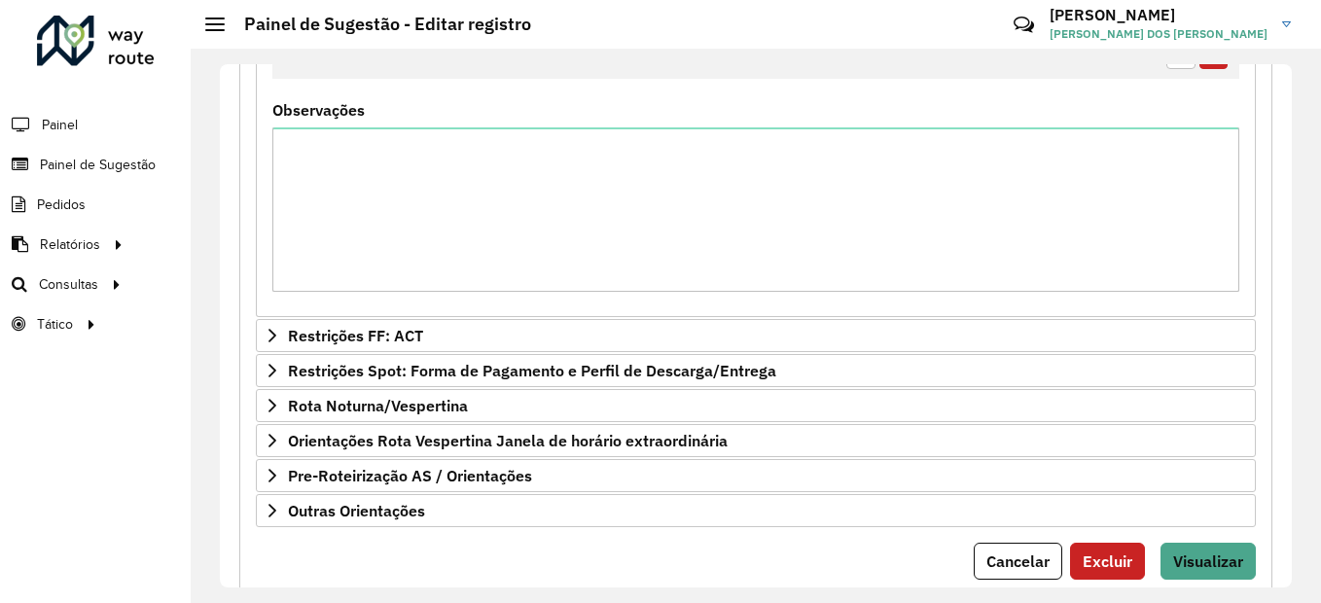
scroll to position [1000, 0]
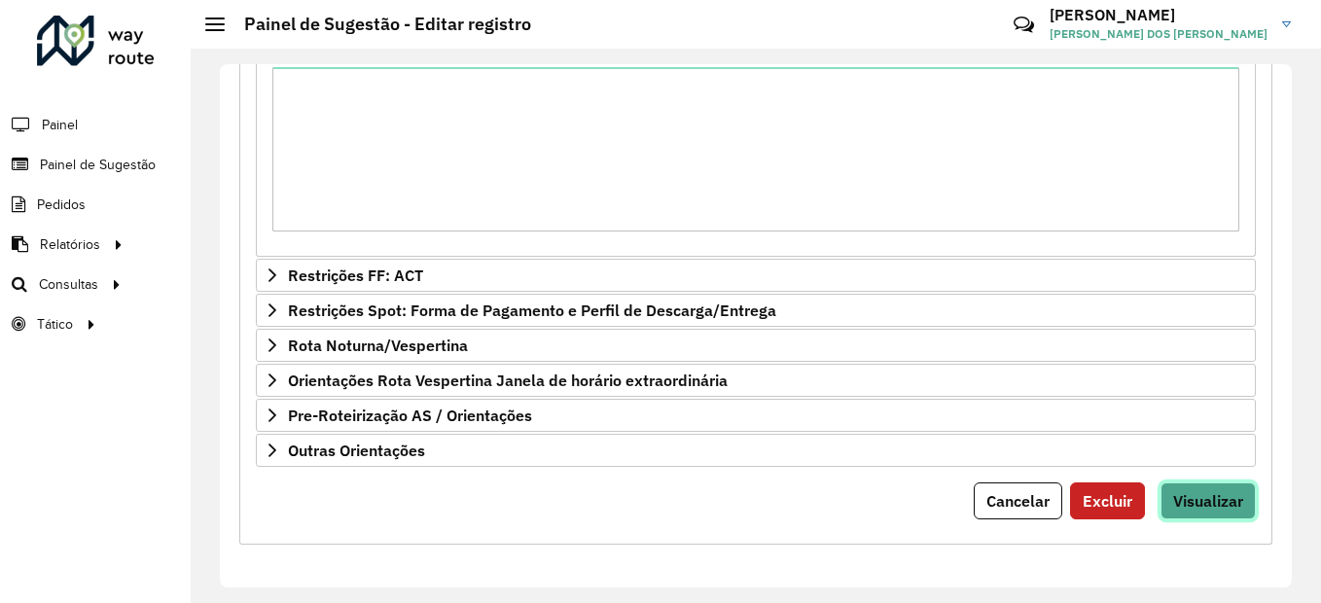
click at [1207, 499] on span "Visualizar" at bounding box center [1208, 500] width 70 height 19
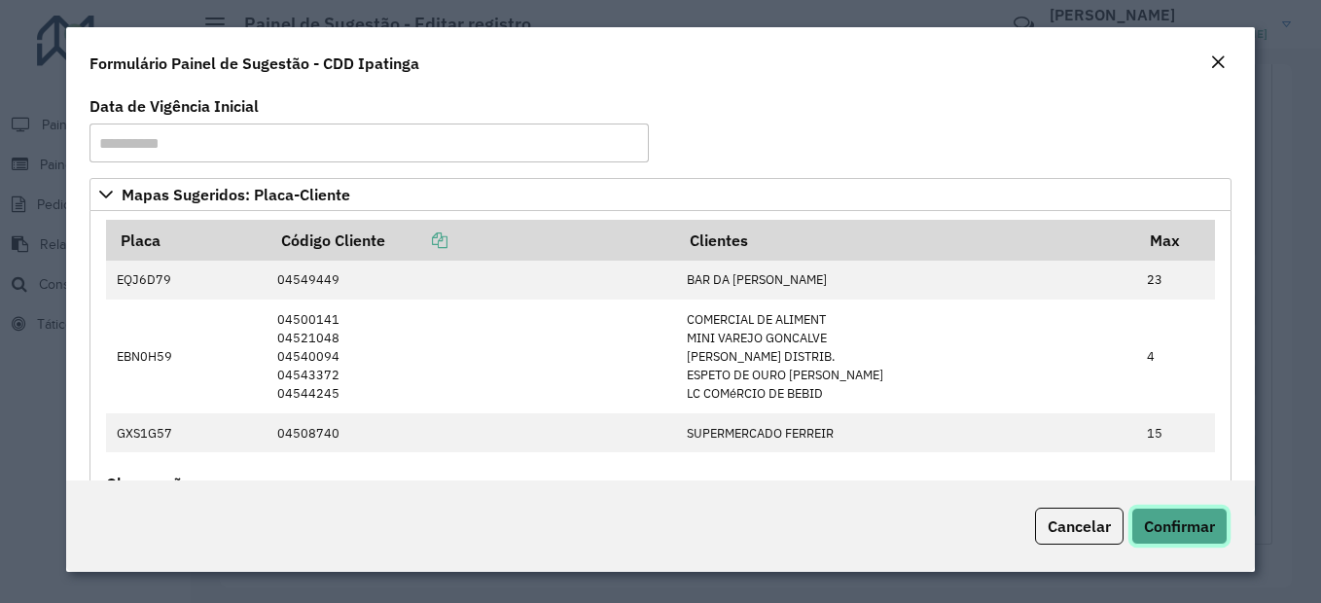
click at [1202, 530] on span "Confirmar" at bounding box center [1179, 525] width 71 height 19
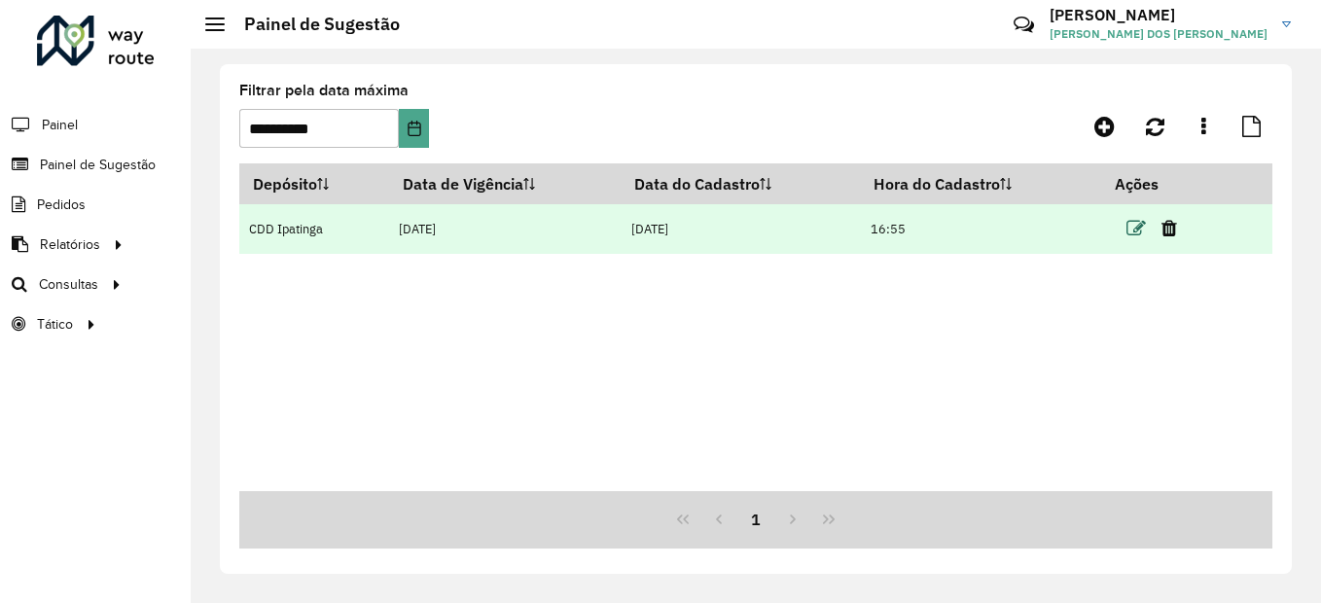
click at [1136, 224] on icon at bounding box center [1135, 228] width 19 height 19
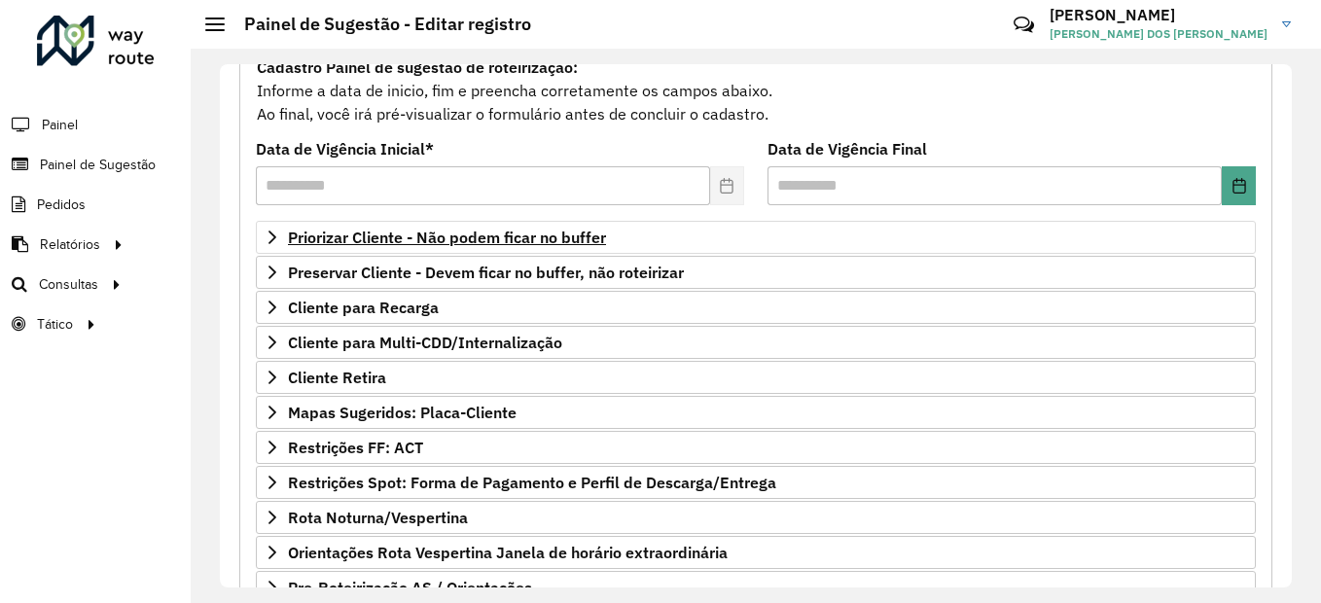
scroll to position [292, 0]
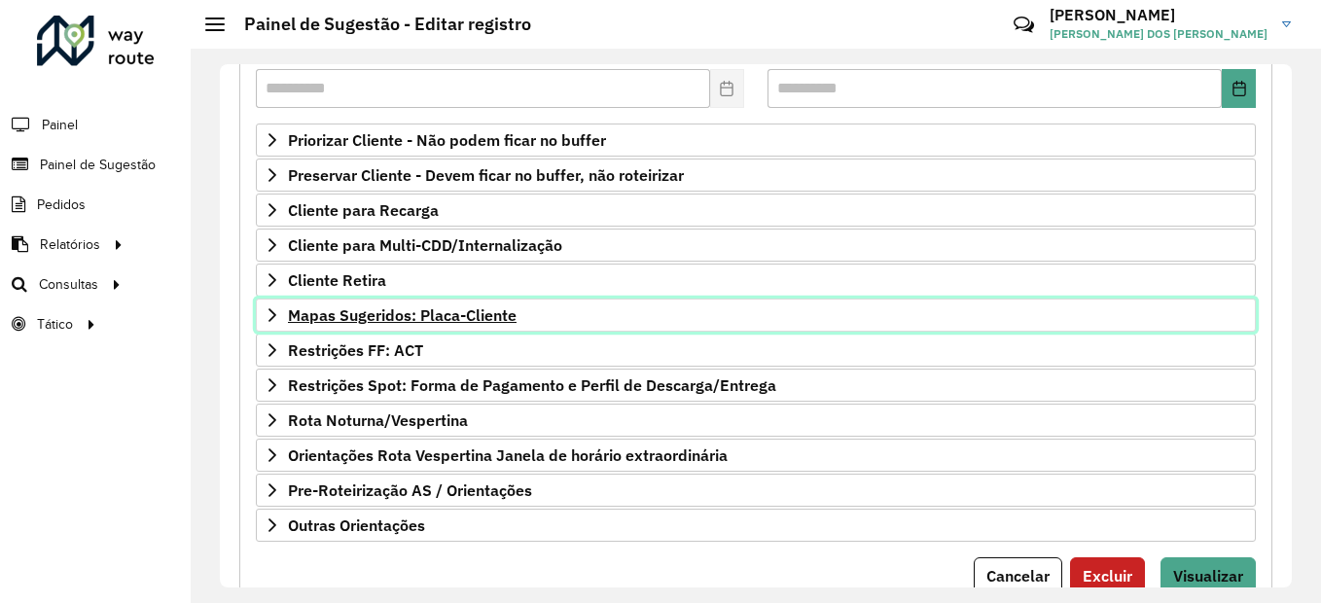
click at [374, 318] on span "Mapas Sugeridos: Placa-Cliente" at bounding box center [402, 315] width 229 height 16
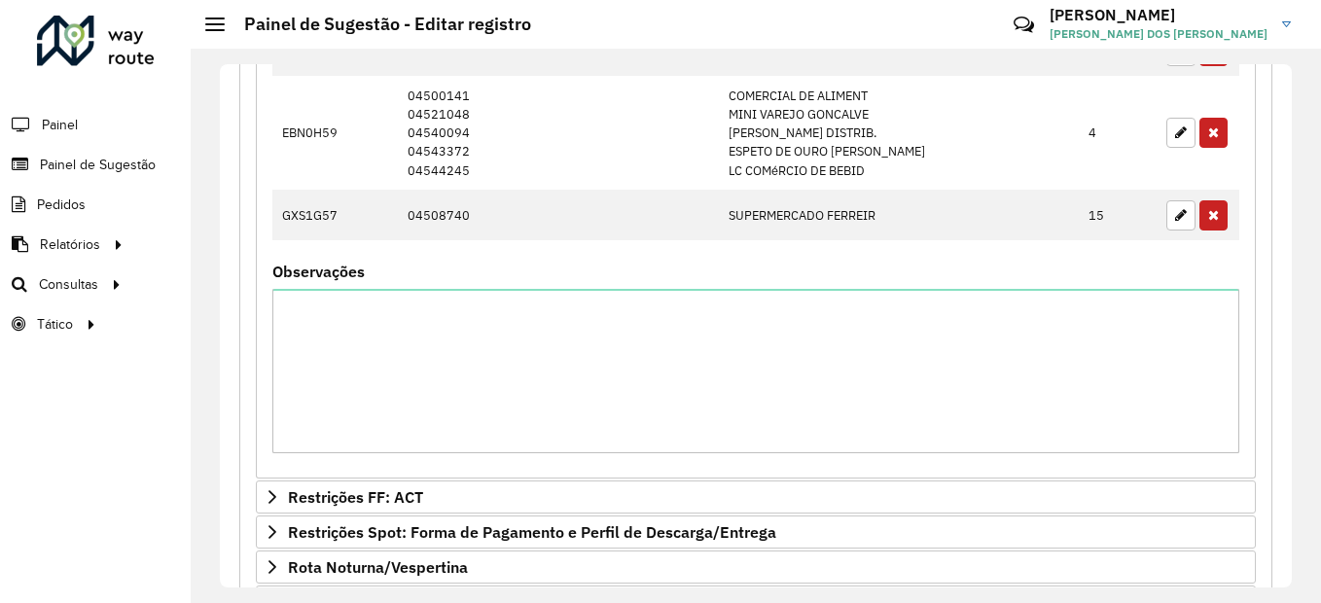
scroll to position [1000, 0]
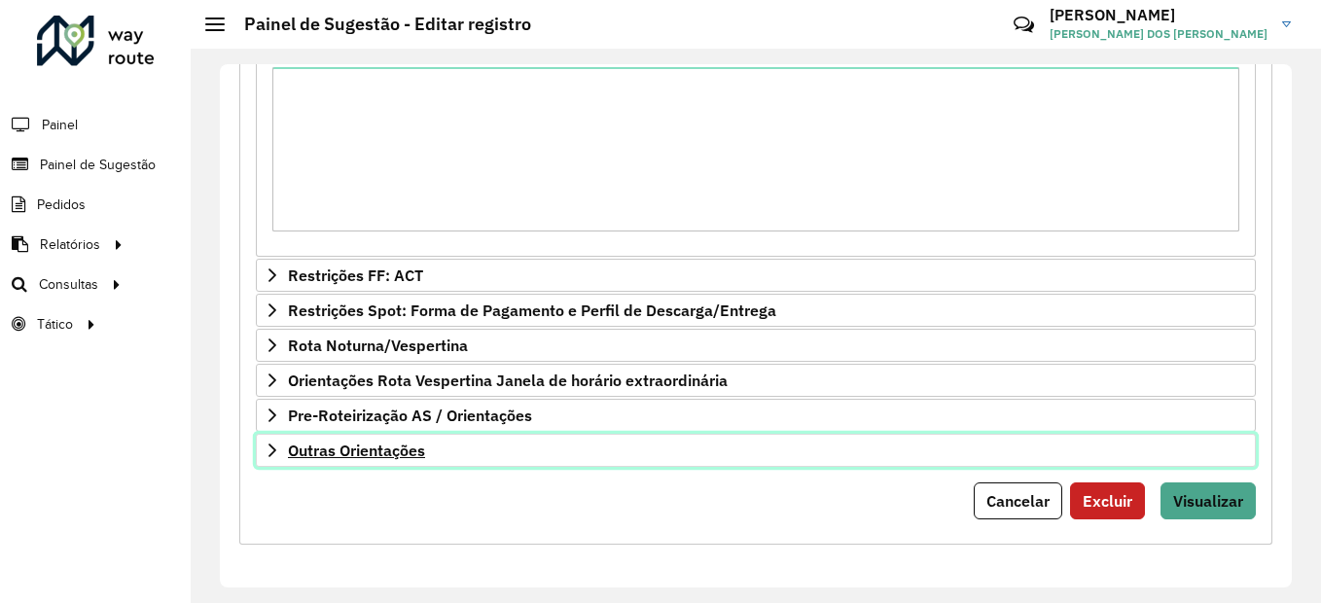
click at [381, 454] on span "Outras Orientações" at bounding box center [356, 451] width 137 height 16
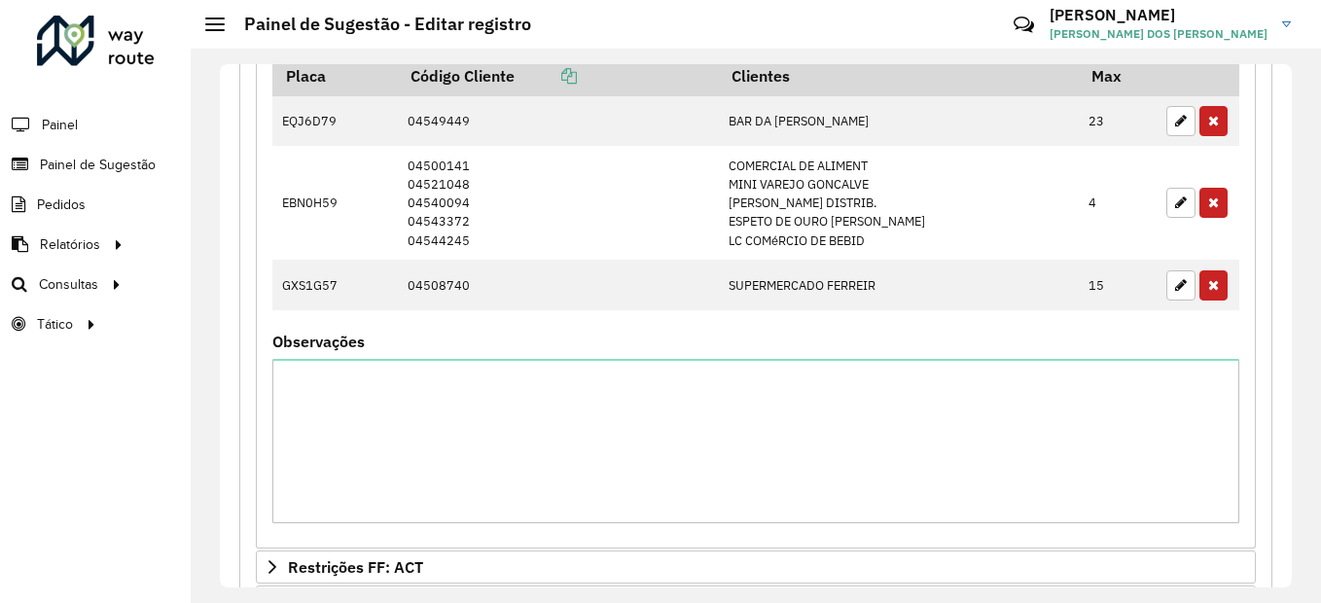
scroll to position [611, 0]
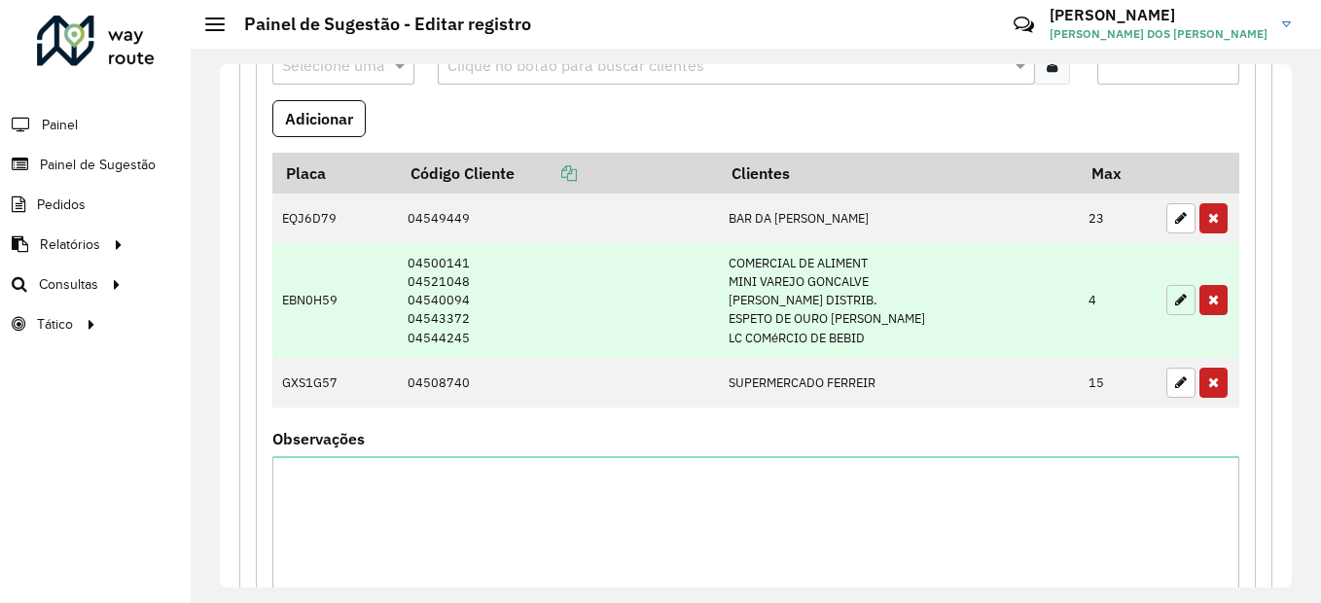
click at [1179, 300] on icon "button" at bounding box center [1181, 300] width 12 height 14
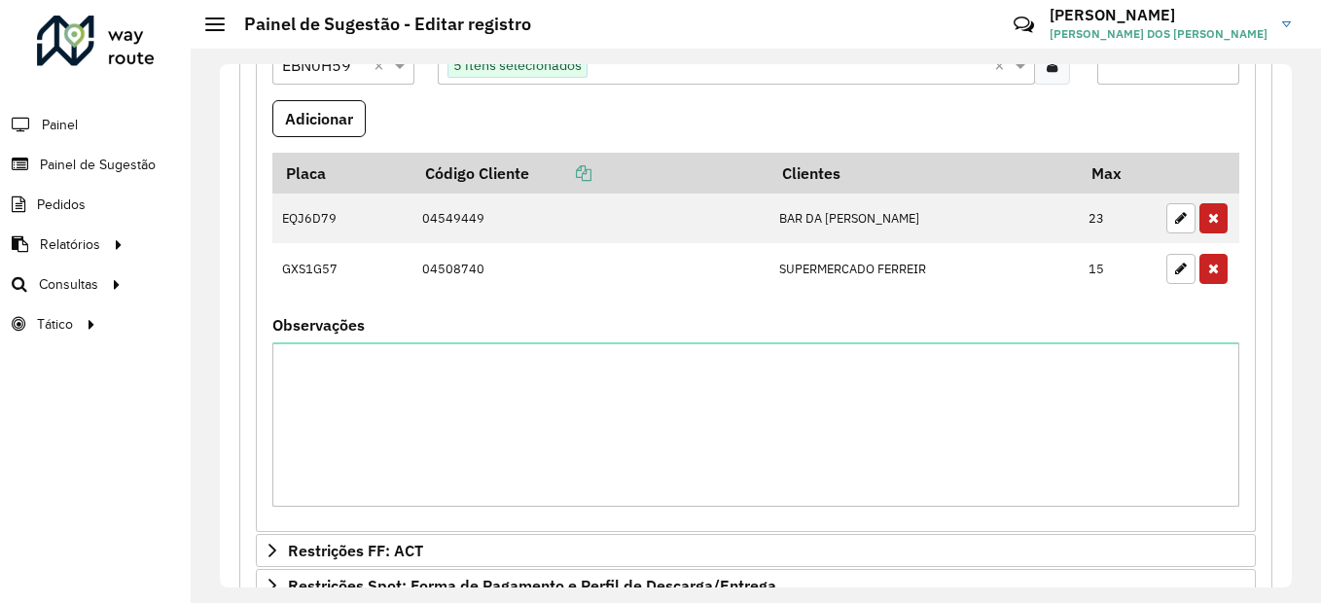
scroll to position [416, 0]
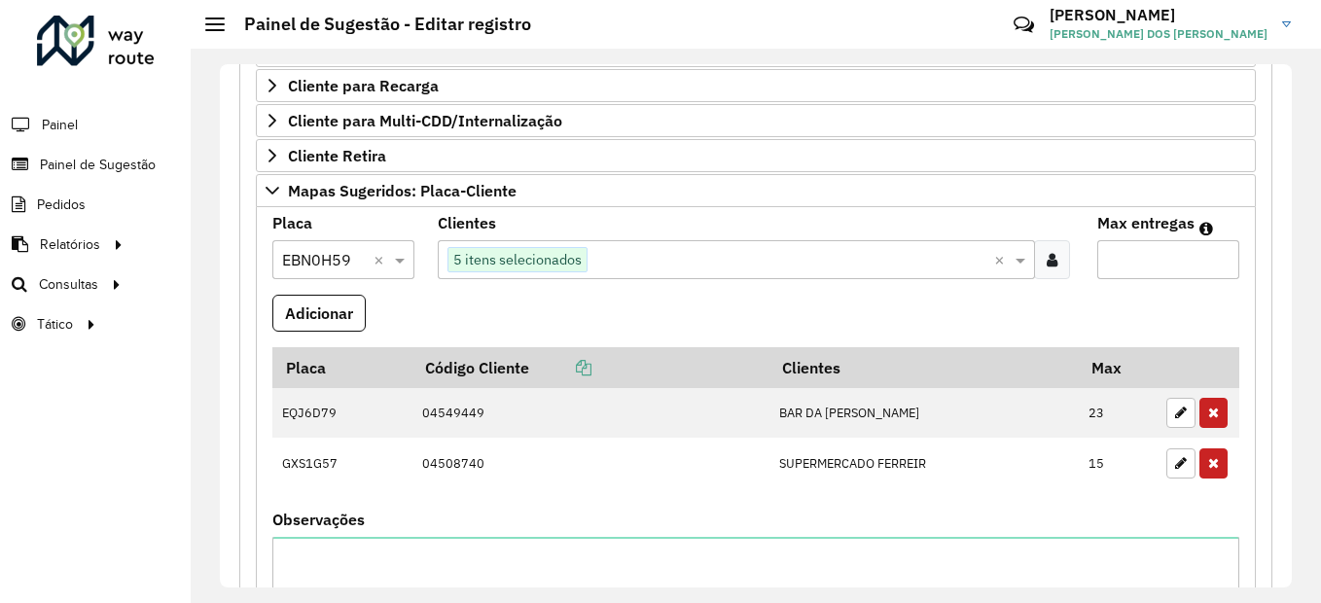
drag, startPoint x: 1126, startPoint y: 275, endPoint x: 1053, endPoint y: 266, distance: 73.5
click at [1057, 266] on formly-group "Placa Selecione uma opção × EBN0H59 × Clientes Clique no botão para buscar clie…" at bounding box center [756, 466] width 990 height 501
type input "*"
click at [302, 318] on button "Adicionar" at bounding box center [318, 313] width 93 height 37
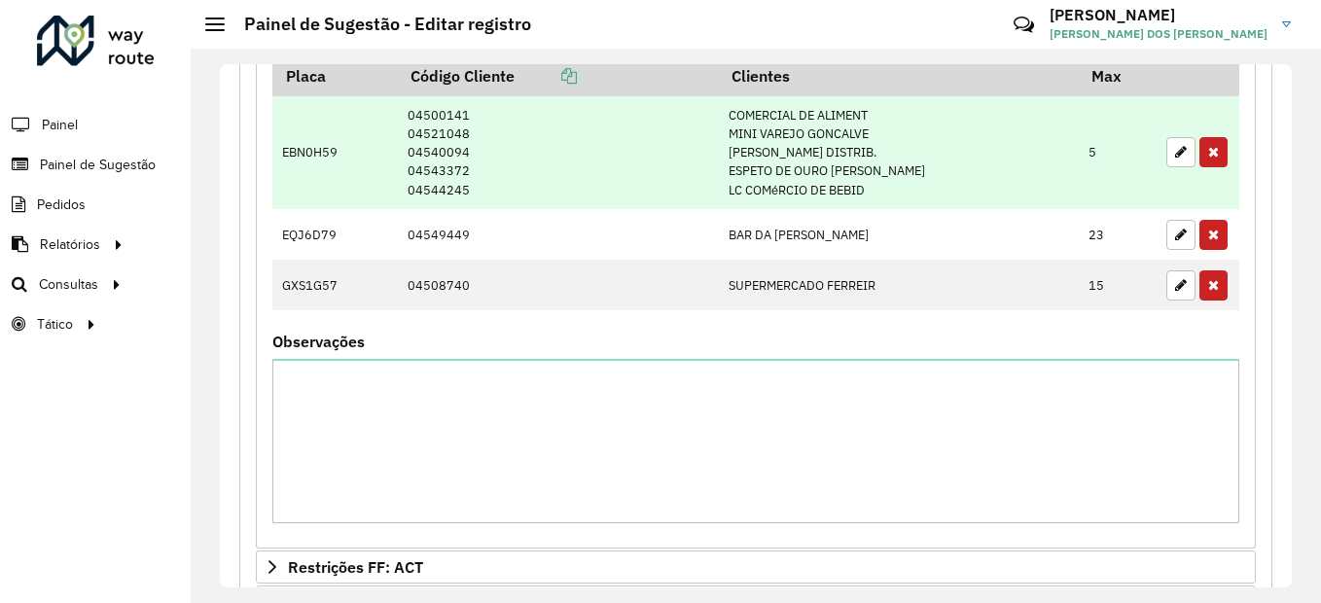
scroll to position [1194, 0]
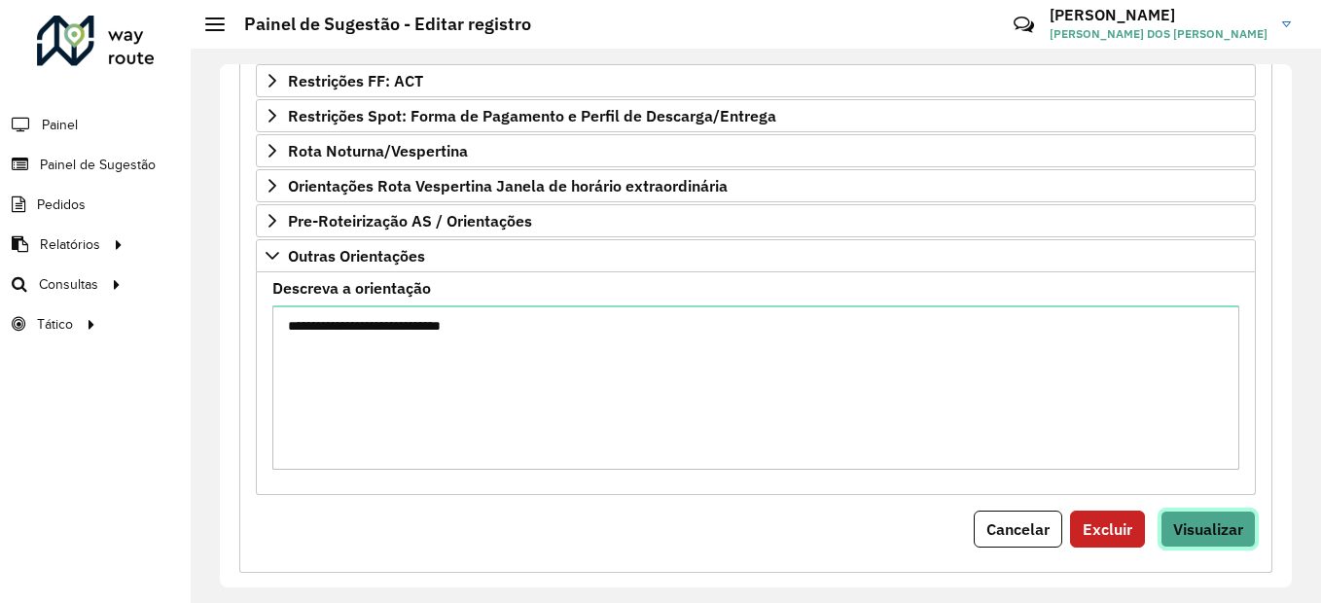
click at [1183, 529] on span "Visualizar" at bounding box center [1208, 528] width 70 height 19
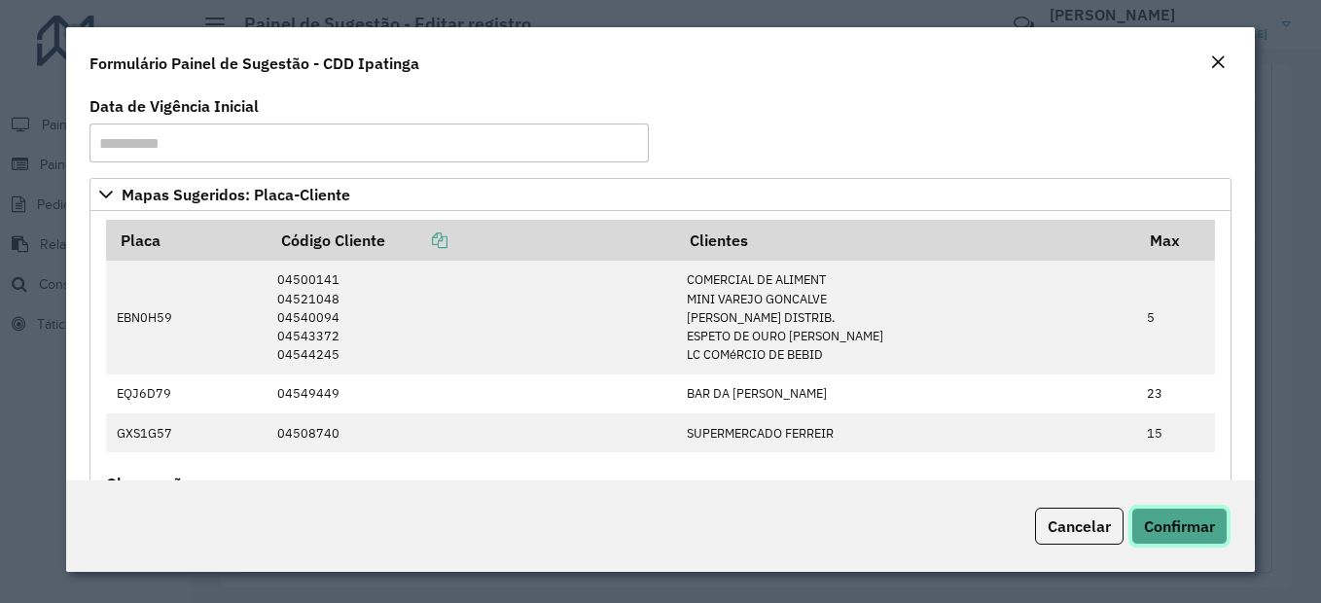
click at [1184, 525] on span "Confirmar" at bounding box center [1179, 525] width 71 height 19
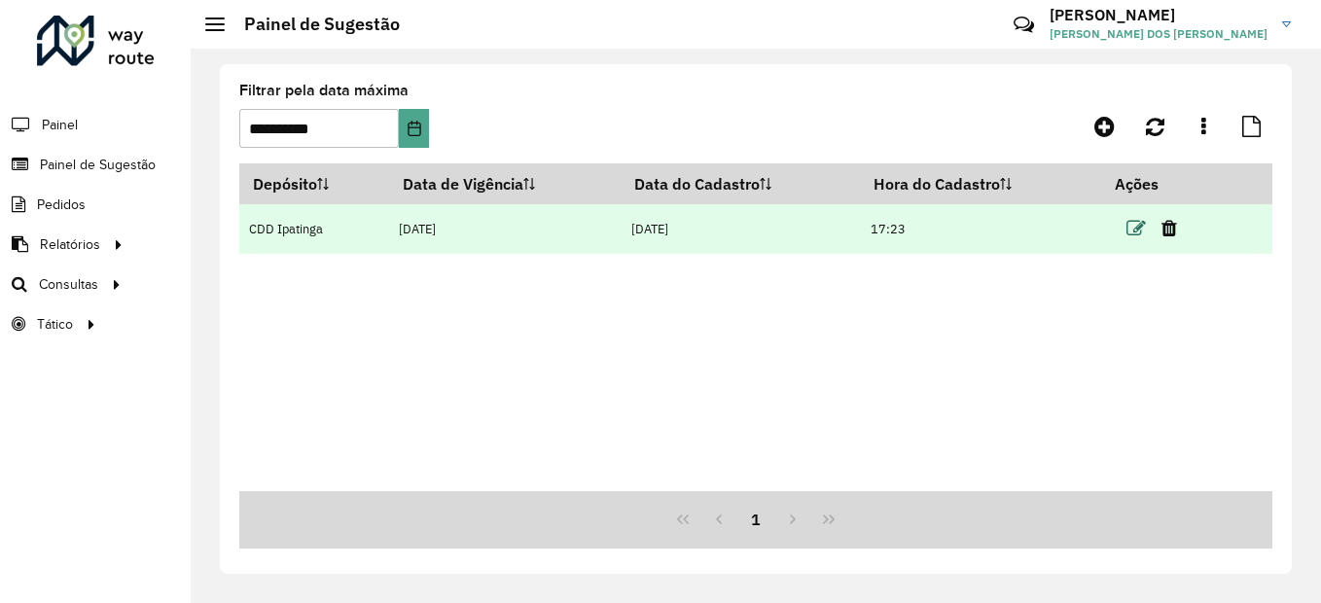
click at [1130, 228] on icon at bounding box center [1135, 228] width 19 height 19
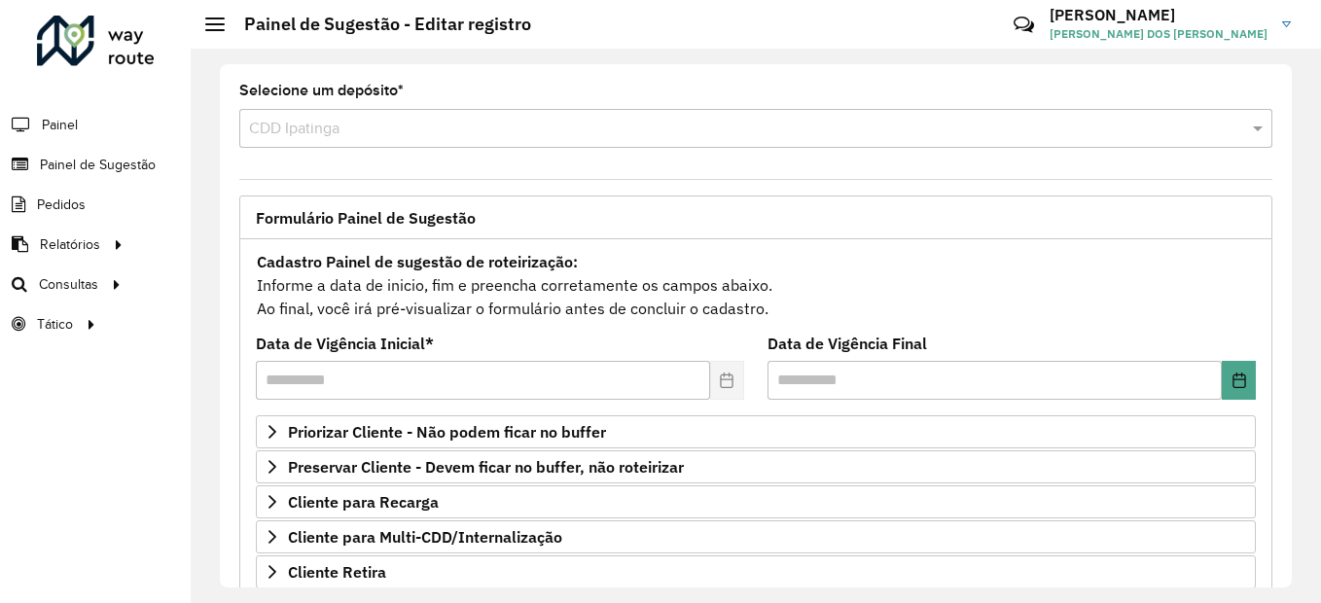
scroll to position [367, 0]
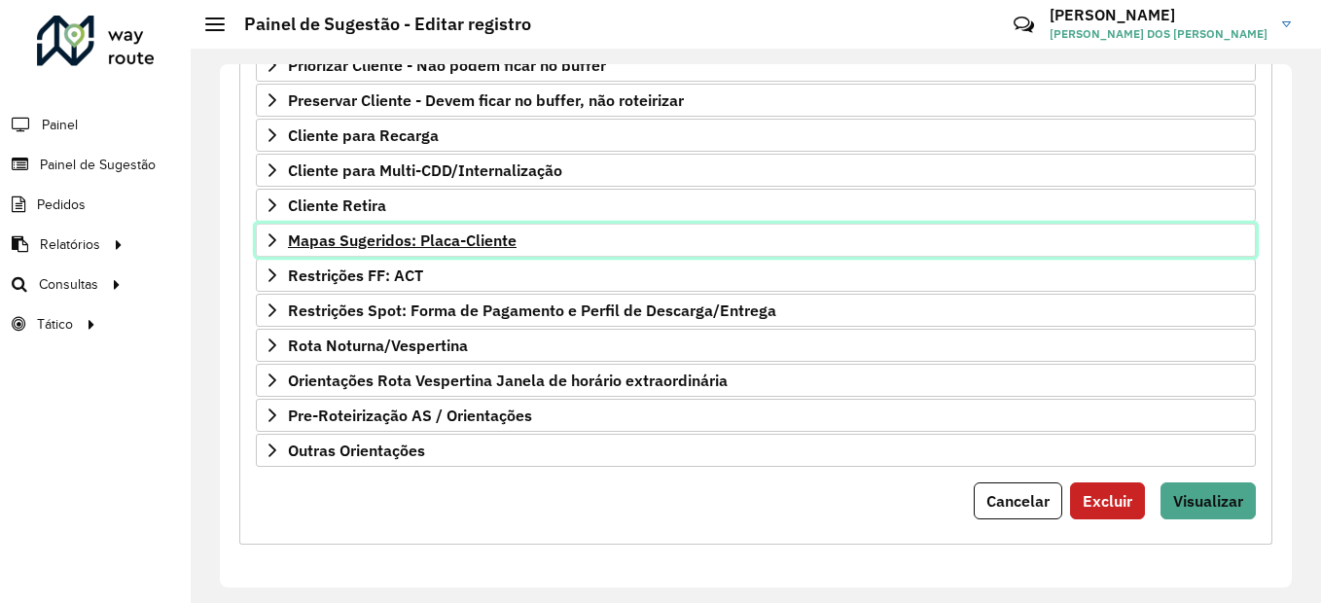
click at [385, 234] on span "Mapas Sugeridos: Placa-Cliente" at bounding box center [402, 240] width 229 height 16
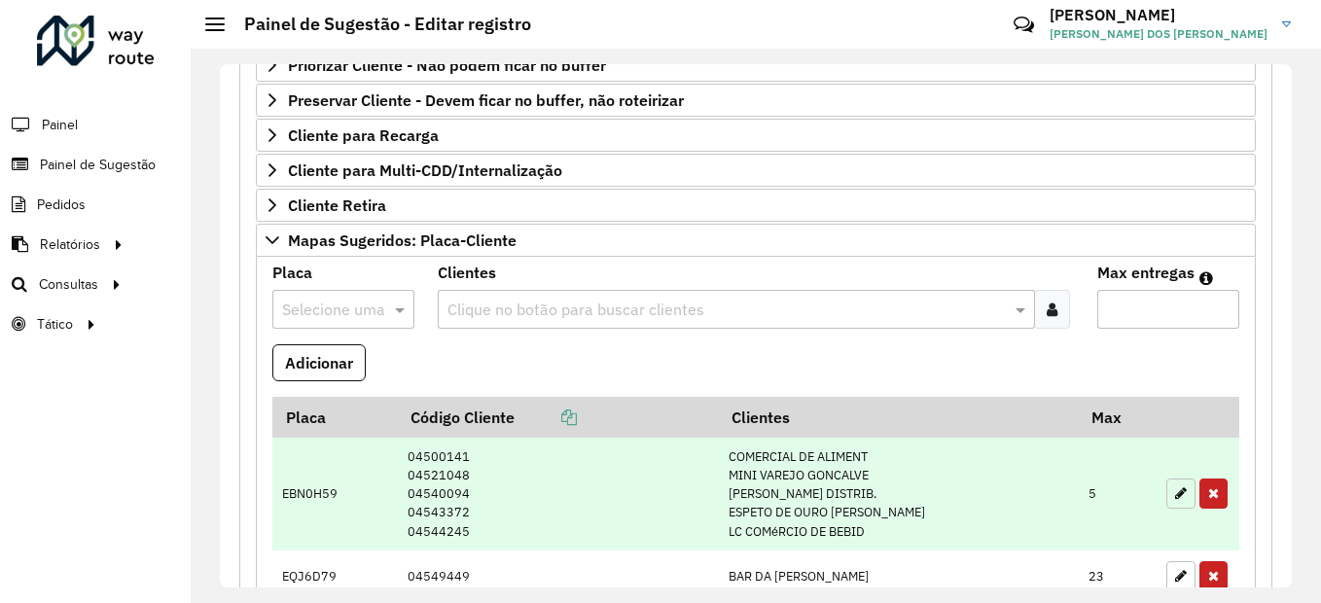
click at [1175, 499] on icon "button" at bounding box center [1181, 493] width 12 height 14
type input "*"
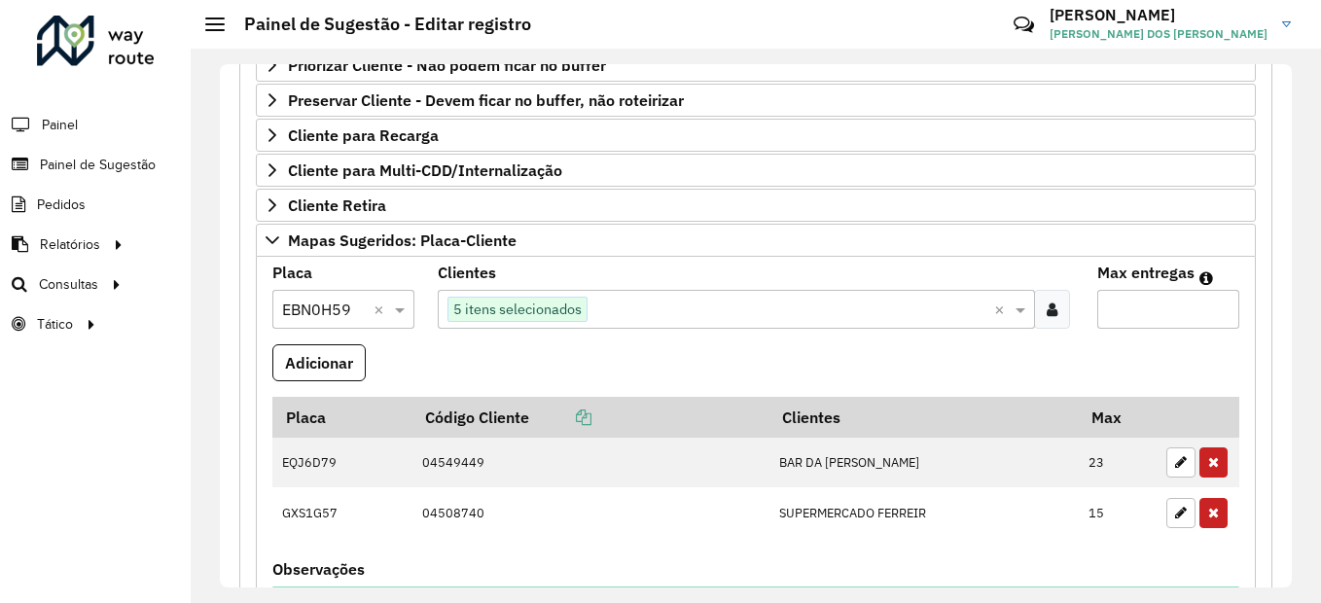
click at [614, 313] on input "text" at bounding box center [791, 310] width 408 height 23
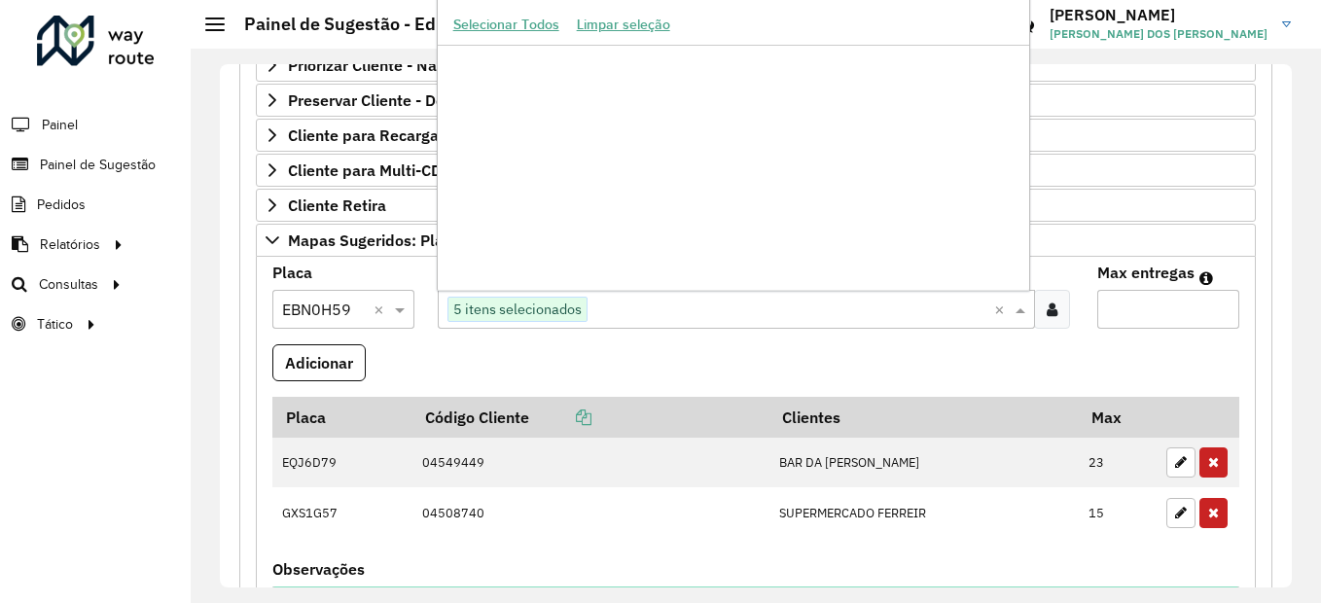
scroll to position [177845, 0]
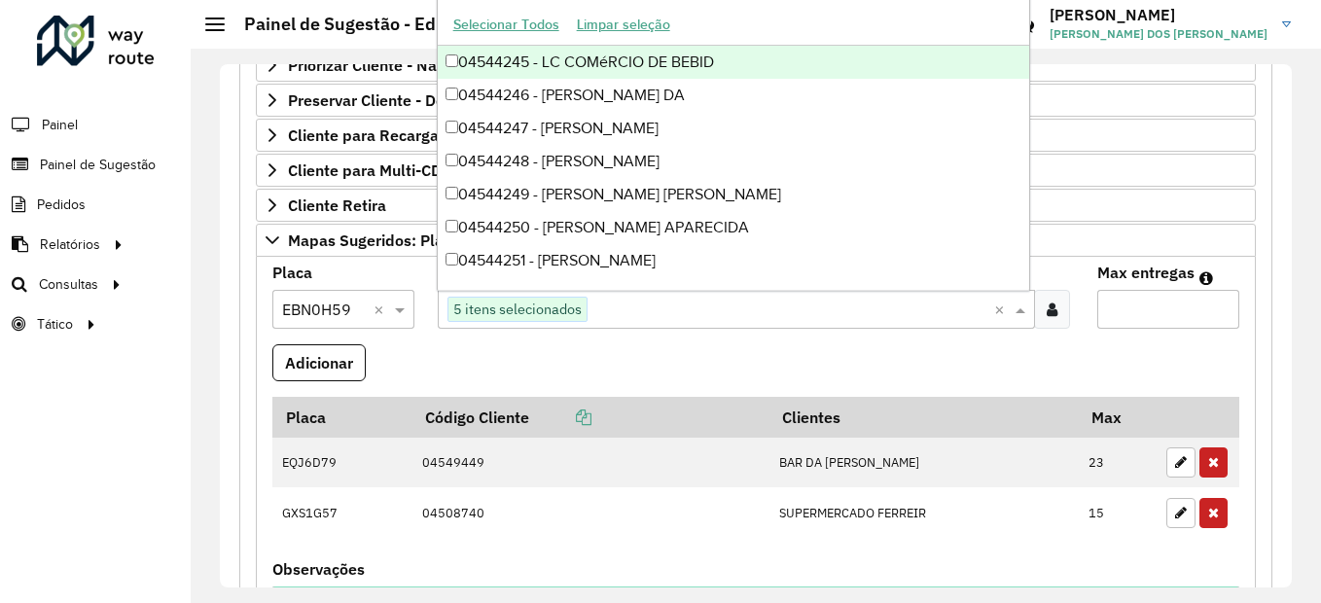
paste input "*****"
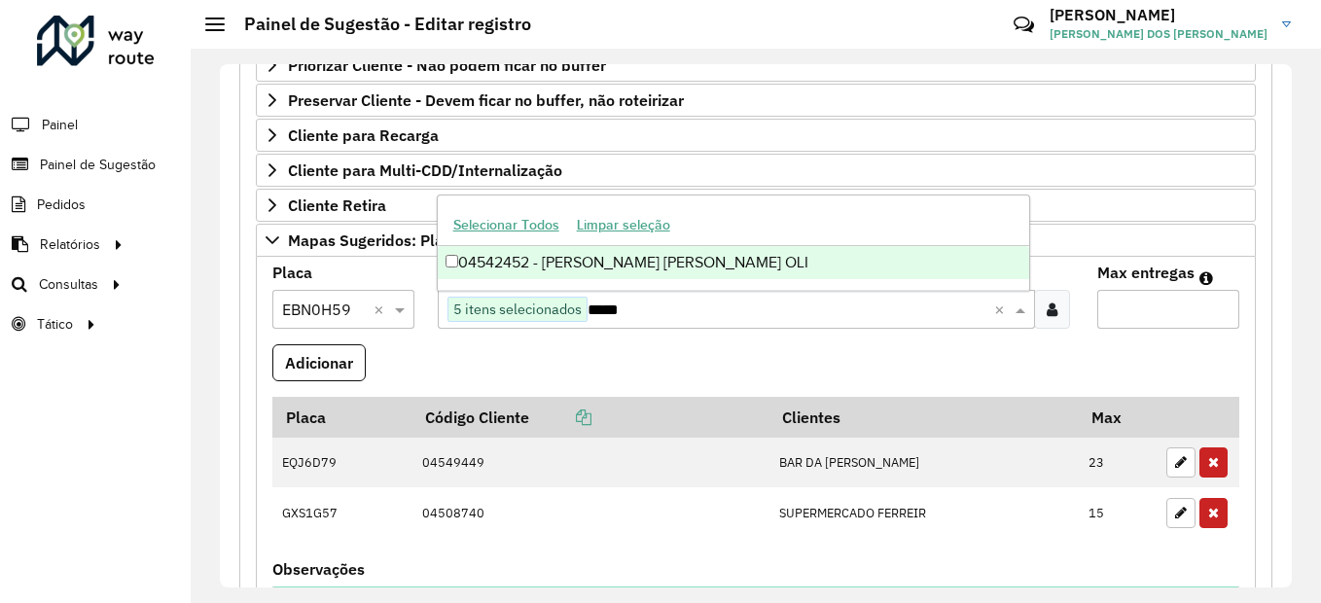
type input "*****"
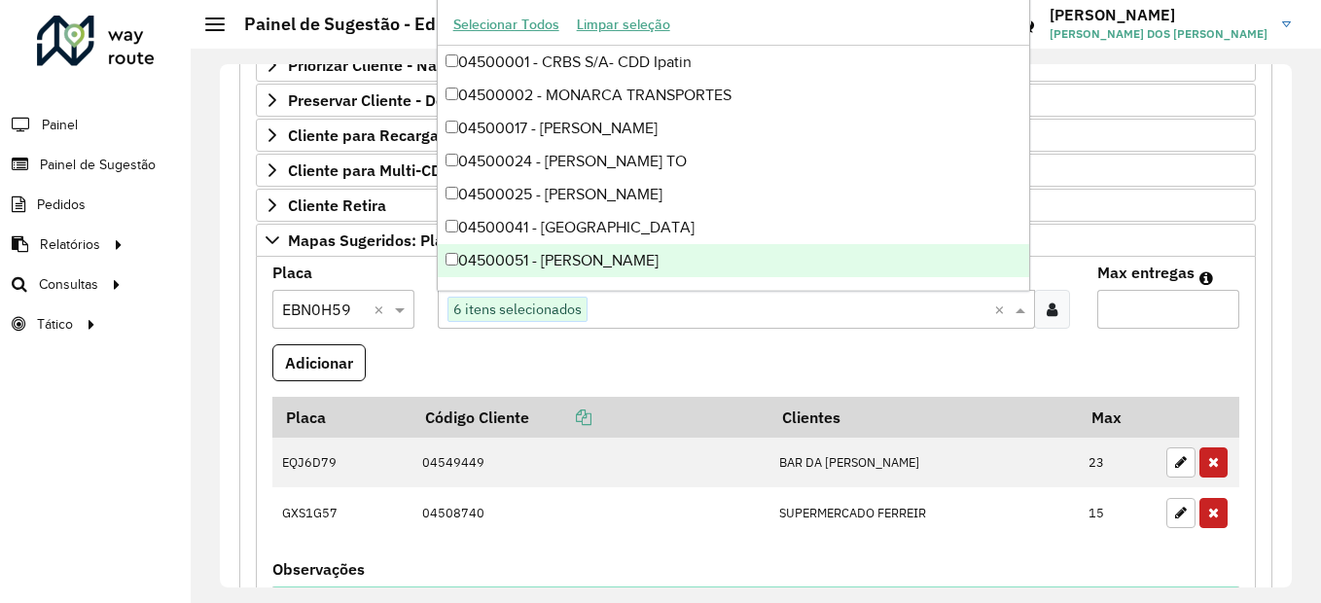
drag, startPoint x: 1145, startPoint y: 311, endPoint x: 1046, endPoint y: 311, distance: 99.2
click at [1047, 311] on formly-group "Placa Selecione uma opção × EBN0H59 × Clientes Clique no botão para buscar clie…" at bounding box center [756, 516] width 990 height 501
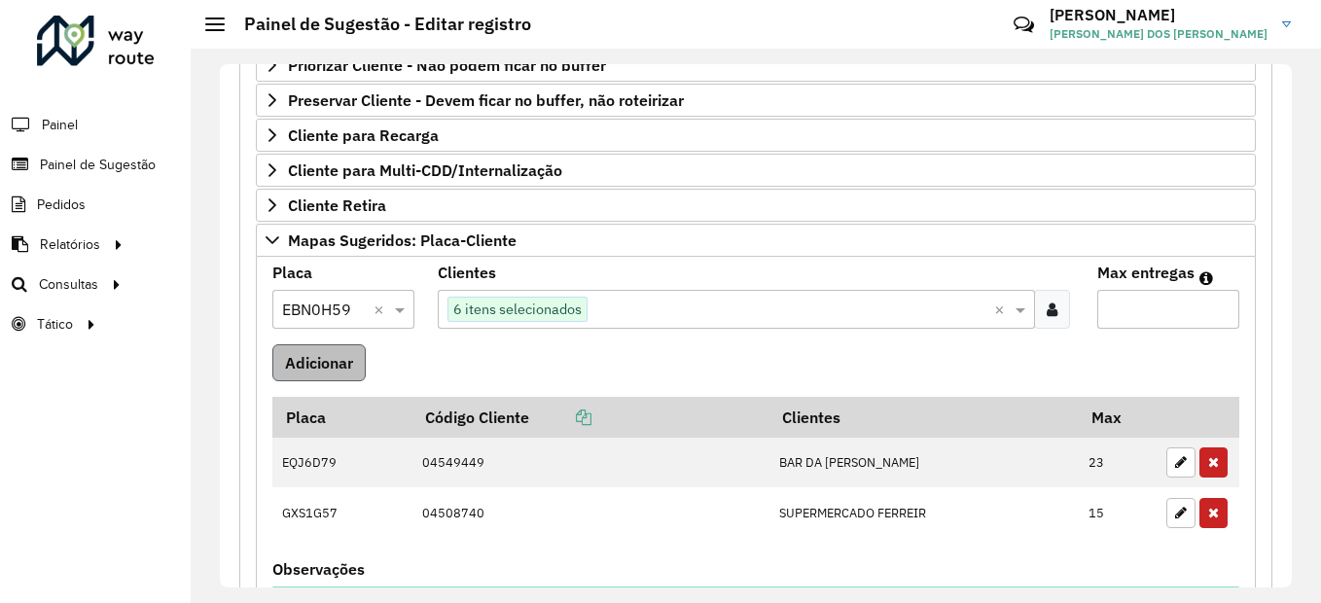
type input "*"
click at [325, 360] on button "Adicionar" at bounding box center [318, 362] width 93 height 37
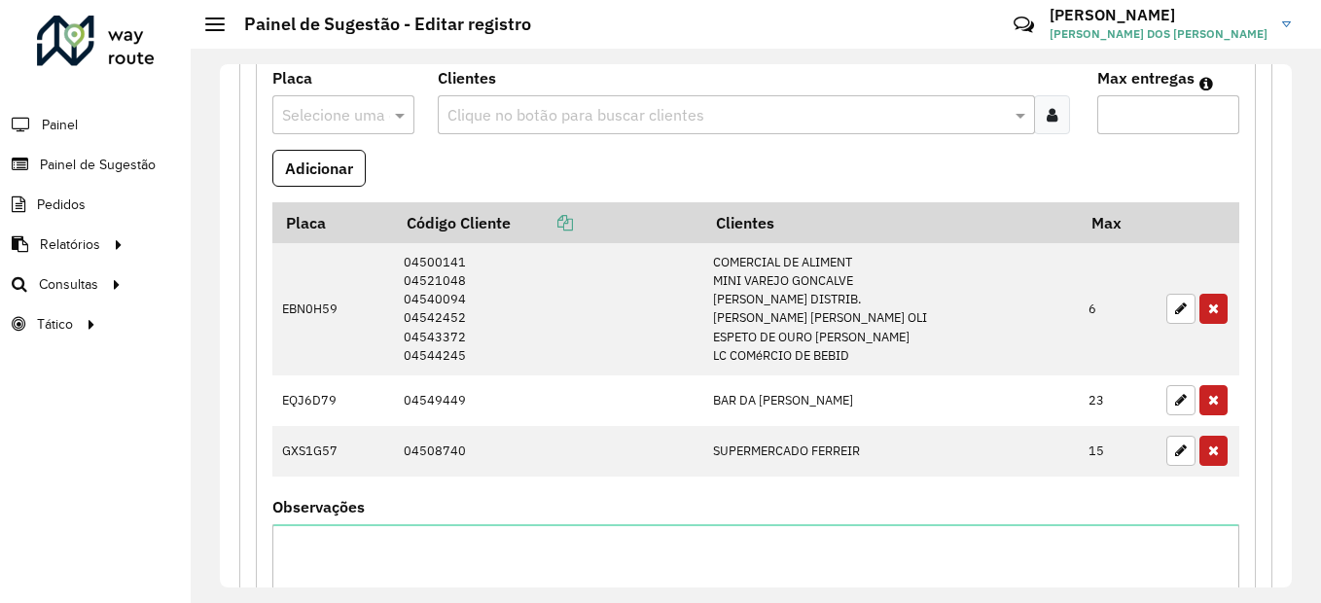
scroll to position [1018, 0]
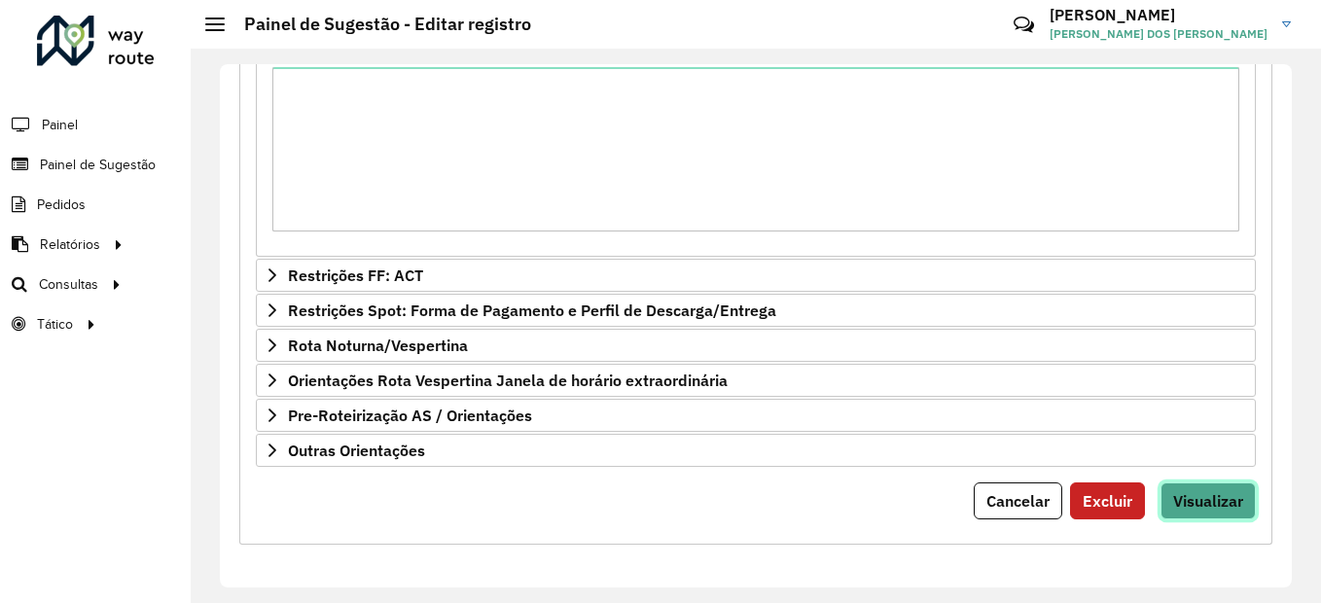
click at [1213, 494] on span "Visualizar" at bounding box center [1208, 500] width 70 height 19
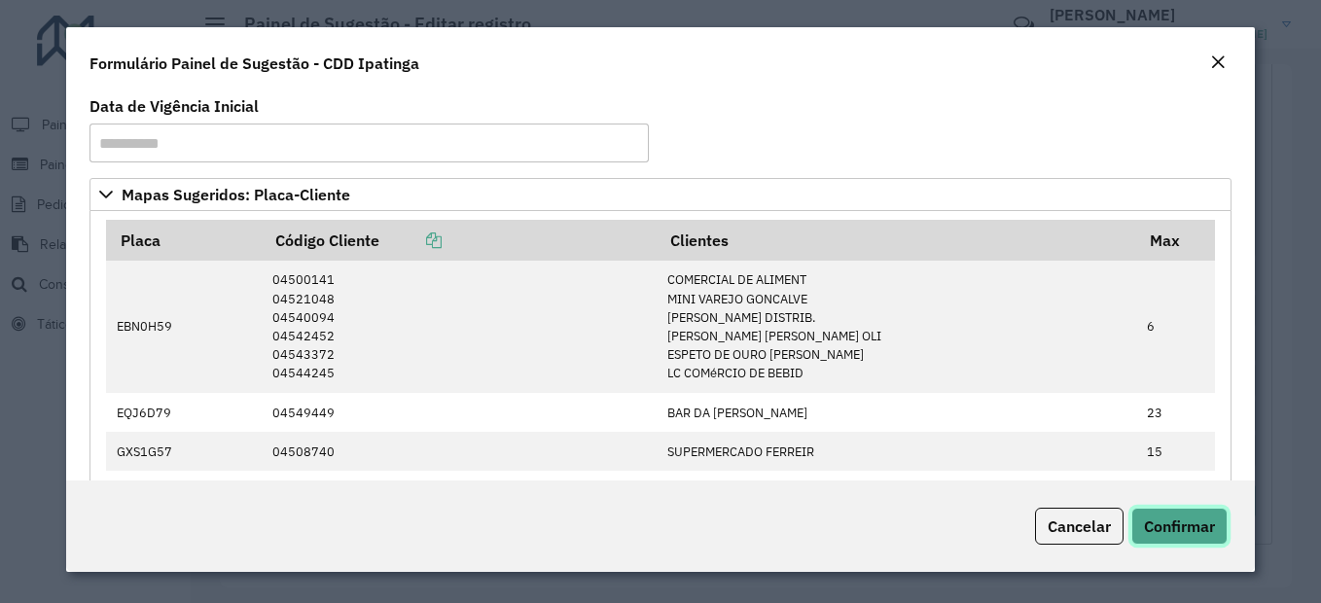
click at [1184, 521] on span "Confirmar" at bounding box center [1179, 525] width 71 height 19
